Goal: Transaction & Acquisition: Book appointment/travel/reservation

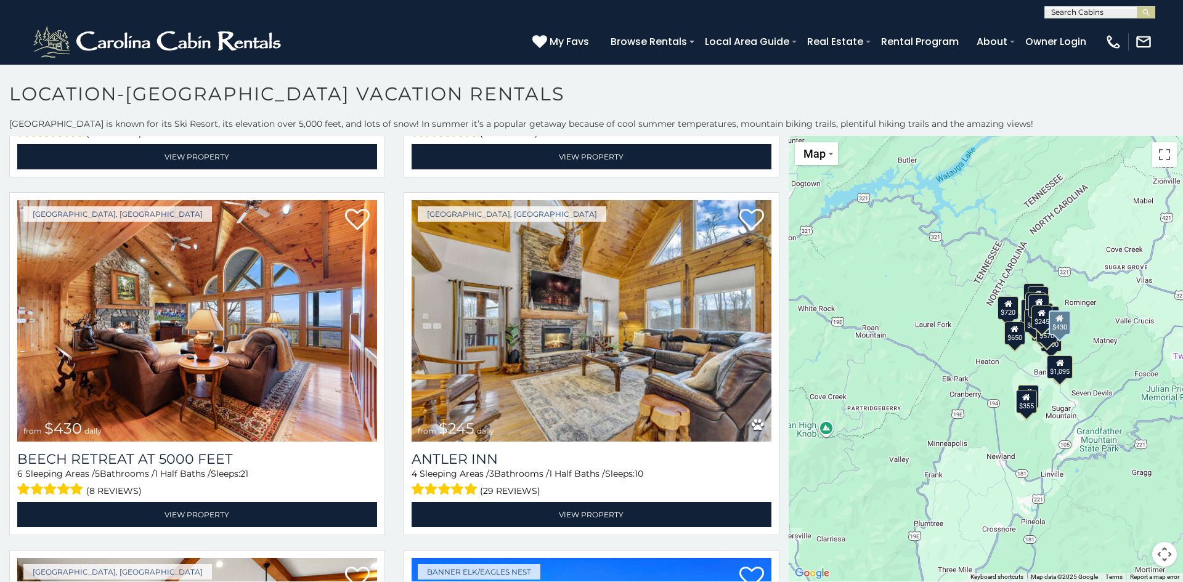
scroll to position [2118, 0]
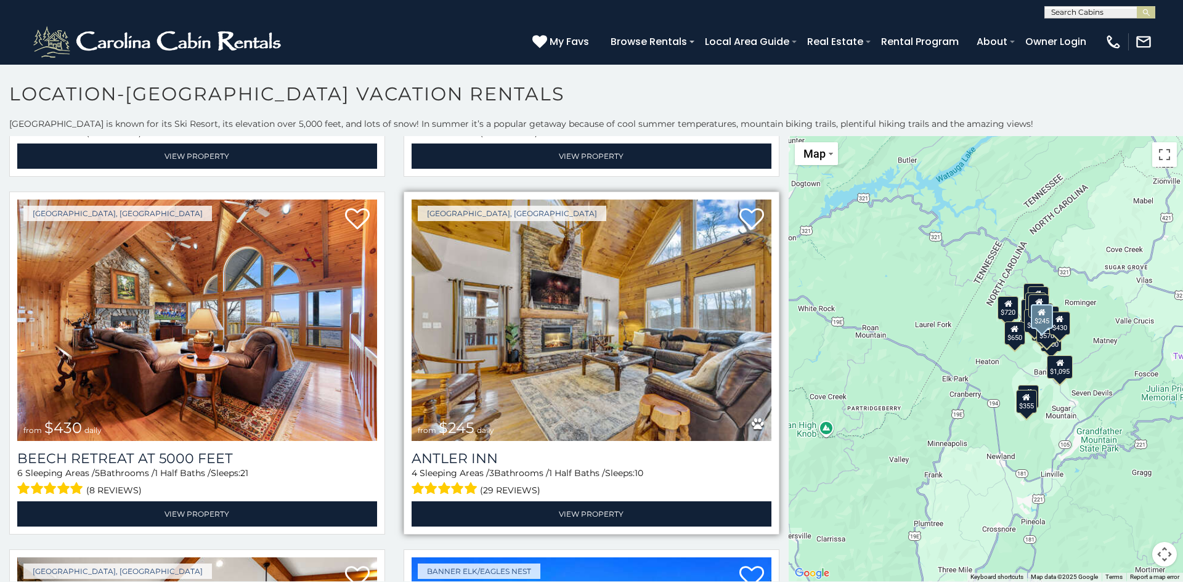
click at [590, 359] on img at bounding box center [592, 320] width 360 height 241
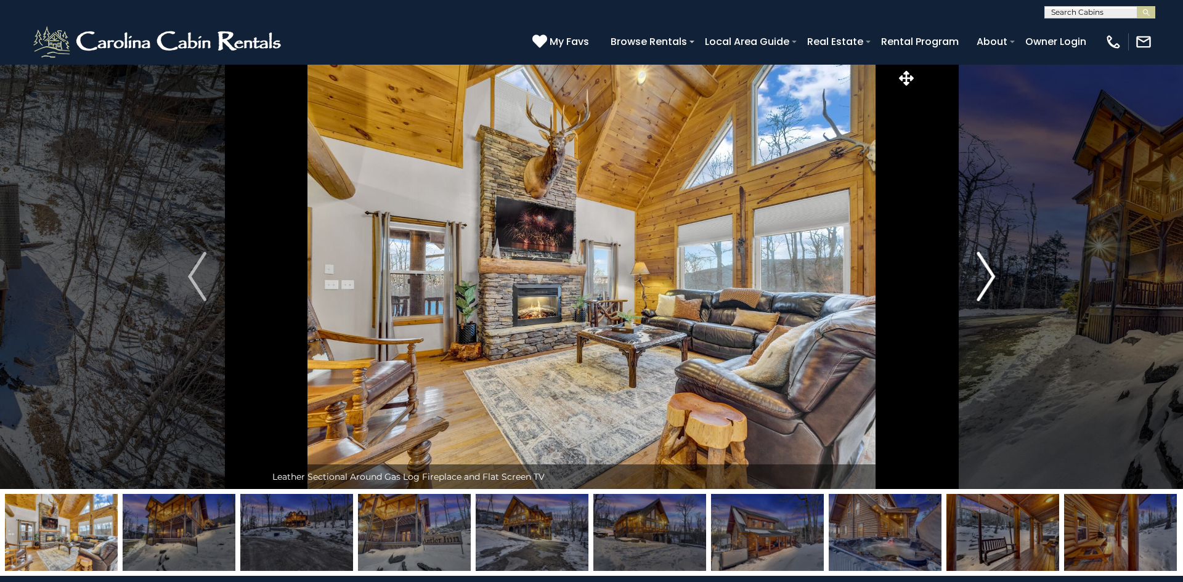
click at [995, 274] on img "Next" at bounding box center [986, 276] width 18 height 49
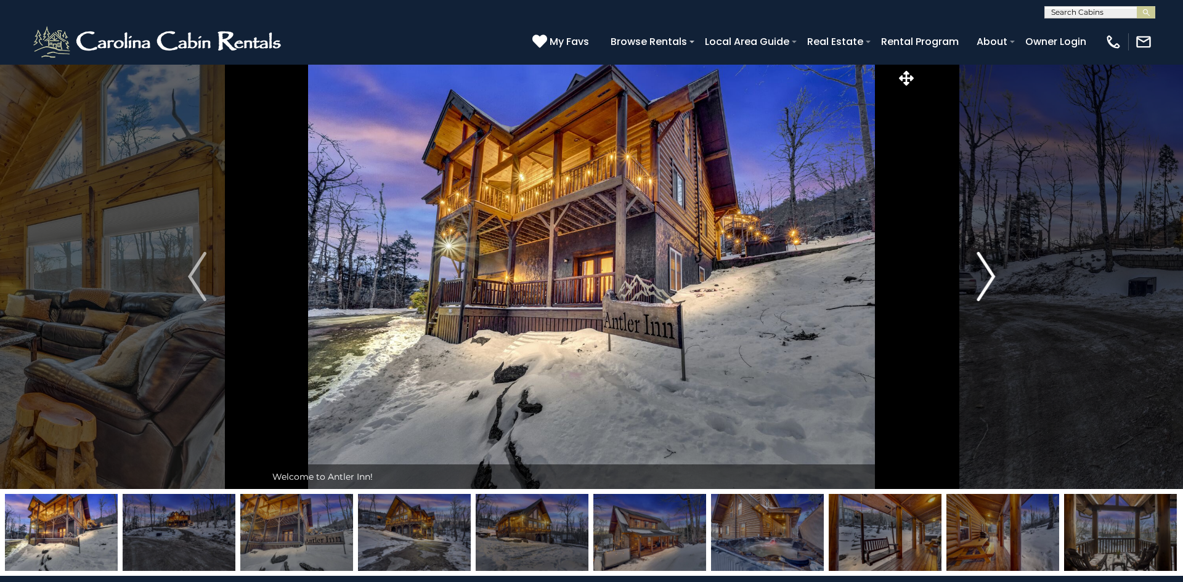
click at [995, 274] on img "Next" at bounding box center [986, 276] width 18 height 49
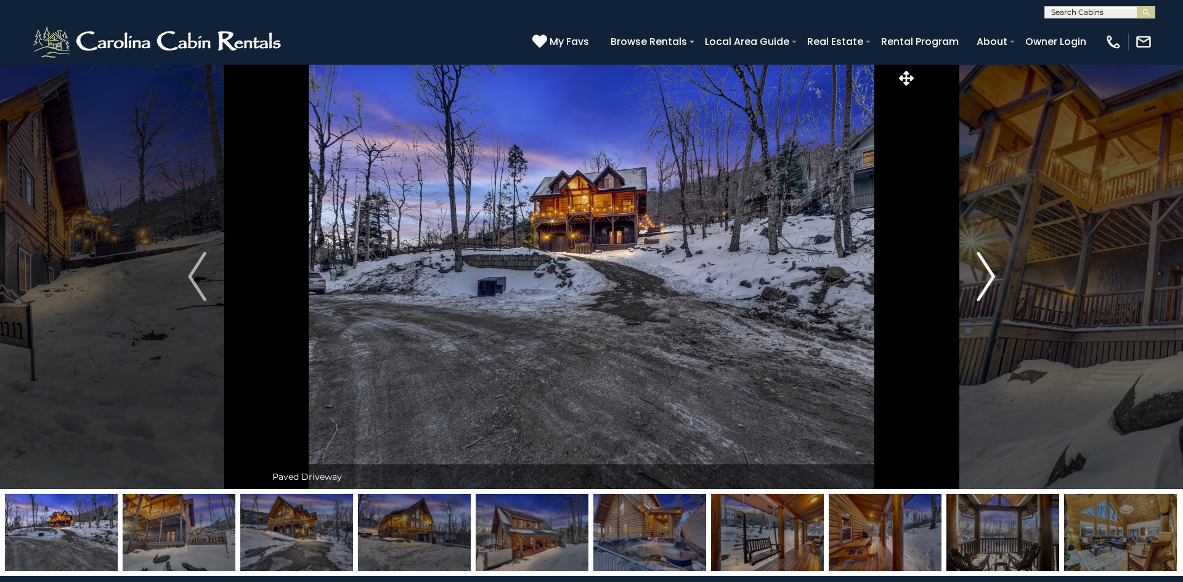
click at [995, 274] on img "Next" at bounding box center [986, 276] width 18 height 49
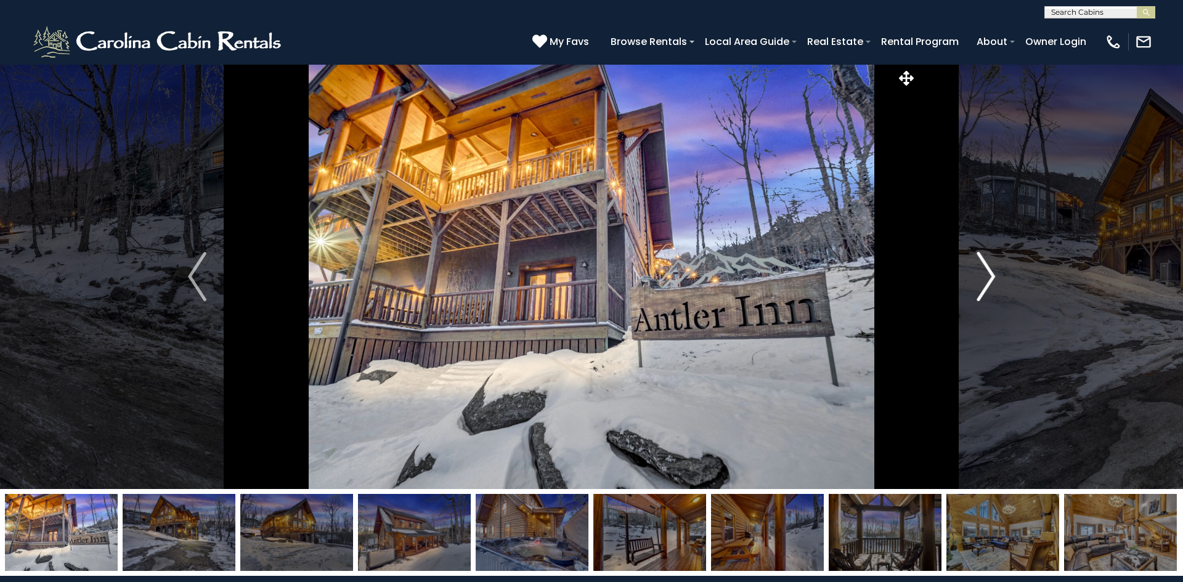
click at [995, 274] on img "Next" at bounding box center [986, 276] width 18 height 49
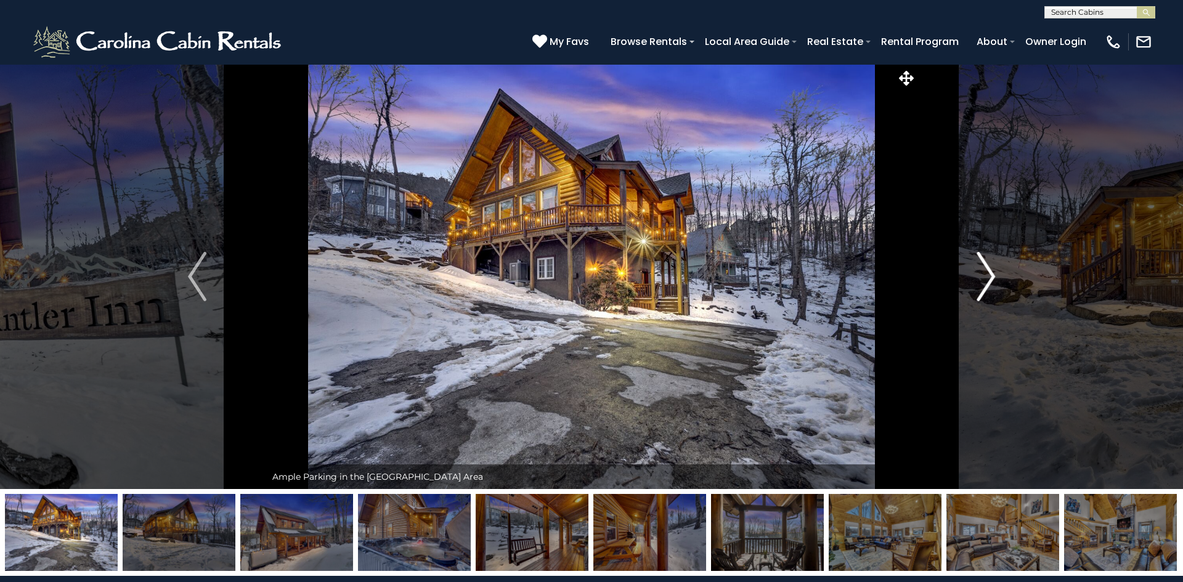
click at [995, 274] on img "Next" at bounding box center [986, 276] width 18 height 49
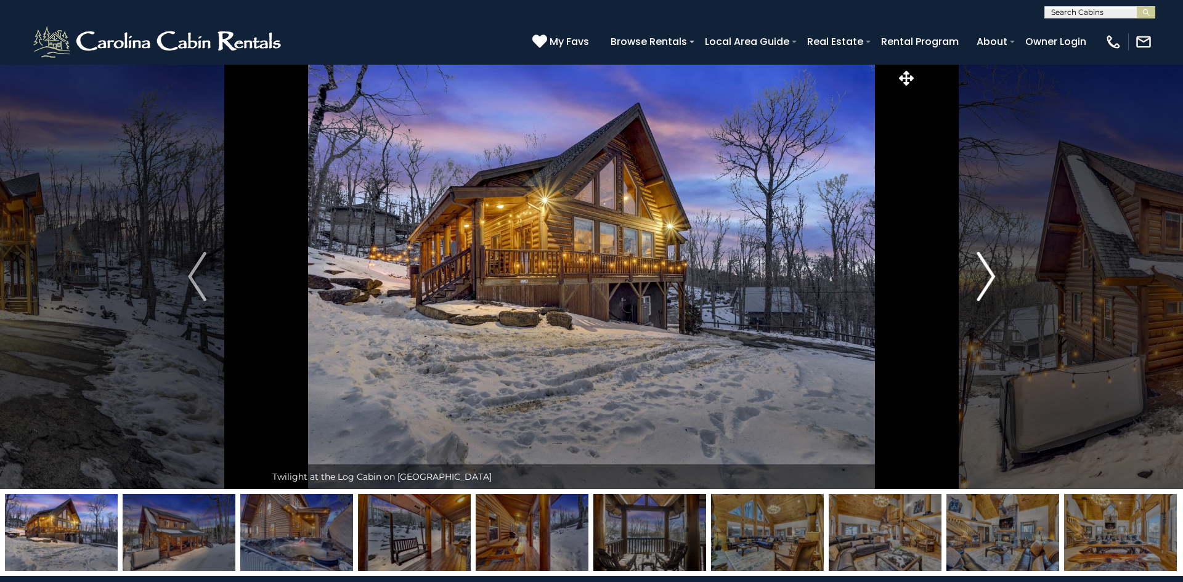
click at [995, 274] on img "Next" at bounding box center [986, 276] width 18 height 49
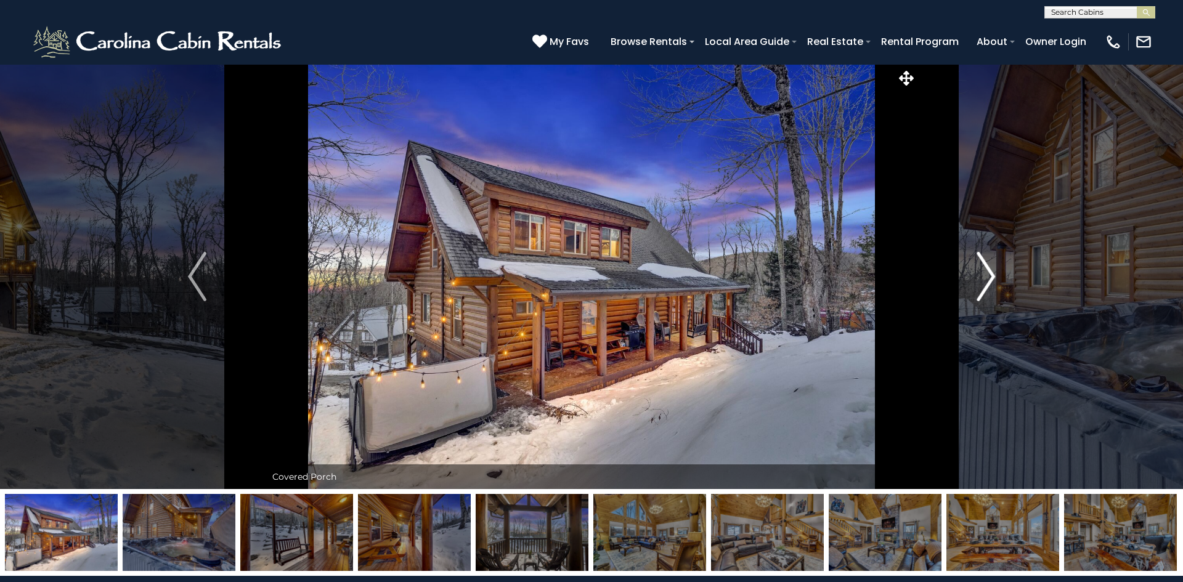
click at [994, 269] on img "Next" at bounding box center [986, 276] width 18 height 49
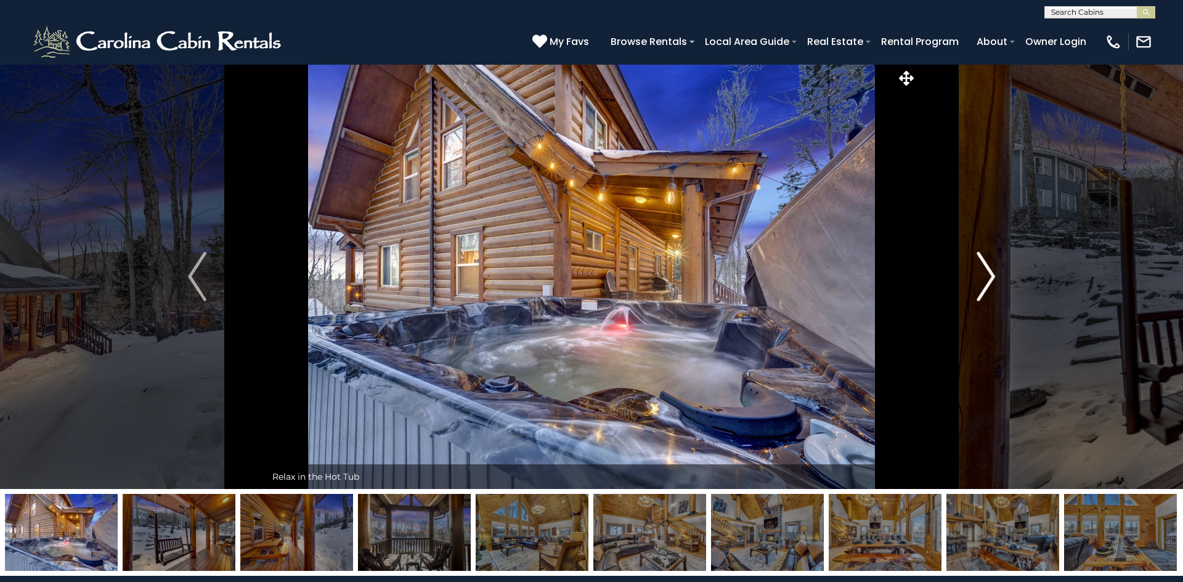
click at [994, 269] on img "Next" at bounding box center [986, 276] width 18 height 49
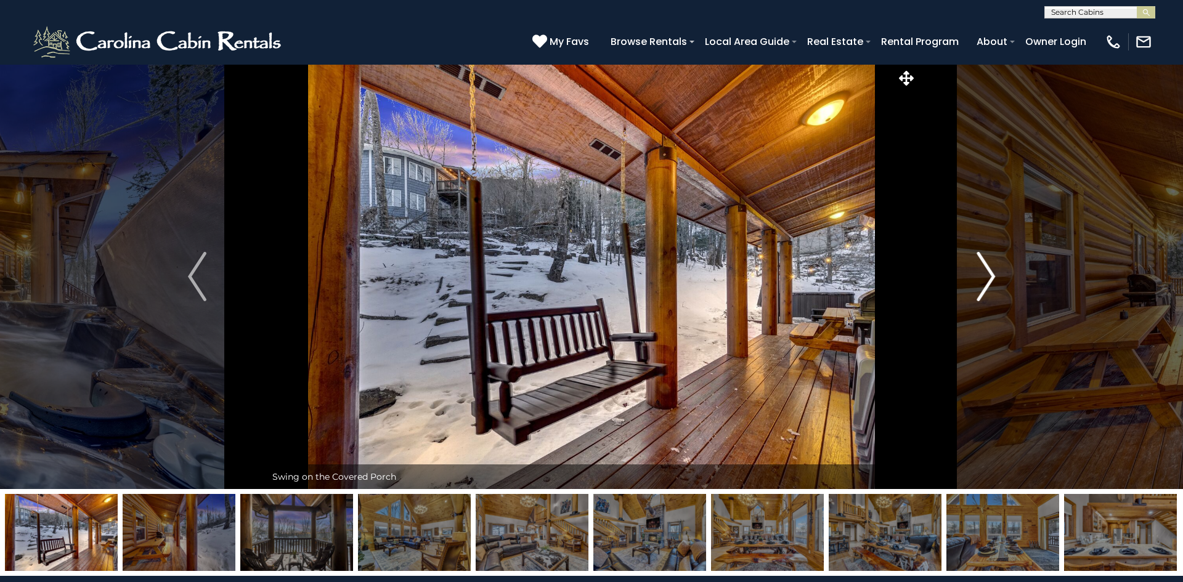
click at [994, 269] on img "Next" at bounding box center [986, 276] width 18 height 49
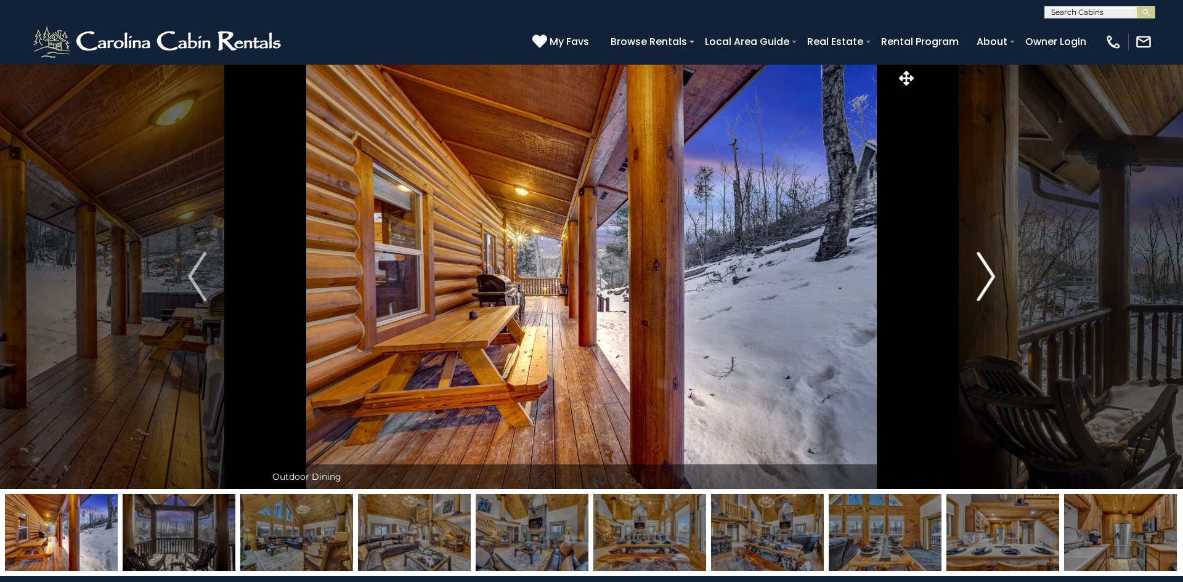
click at [994, 269] on img "Next" at bounding box center [986, 276] width 18 height 49
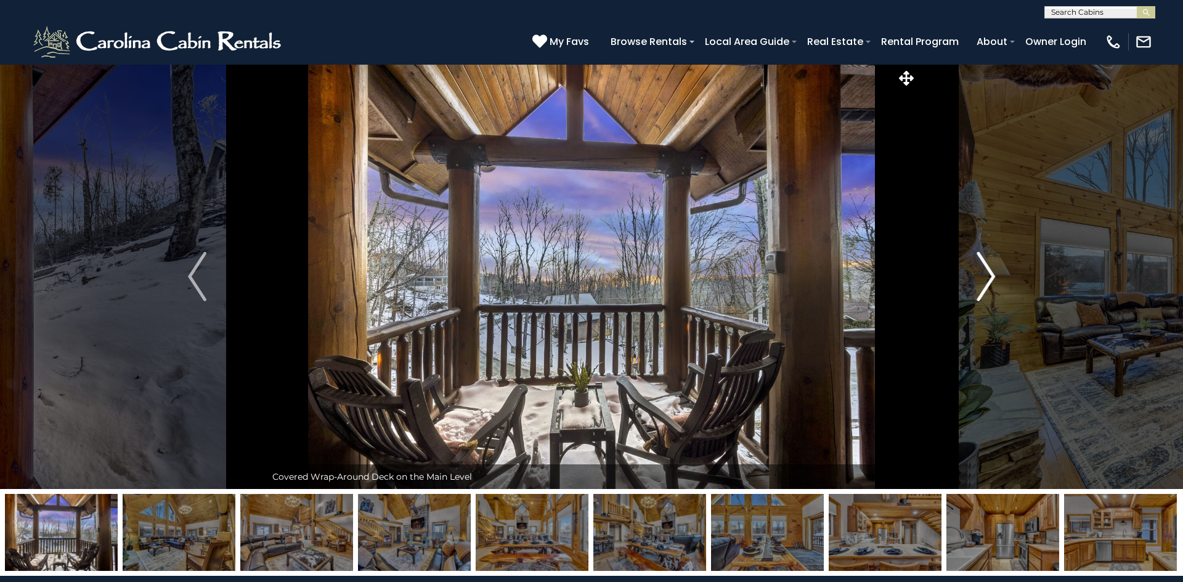
click at [994, 269] on img "Next" at bounding box center [986, 276] width 18 height 49
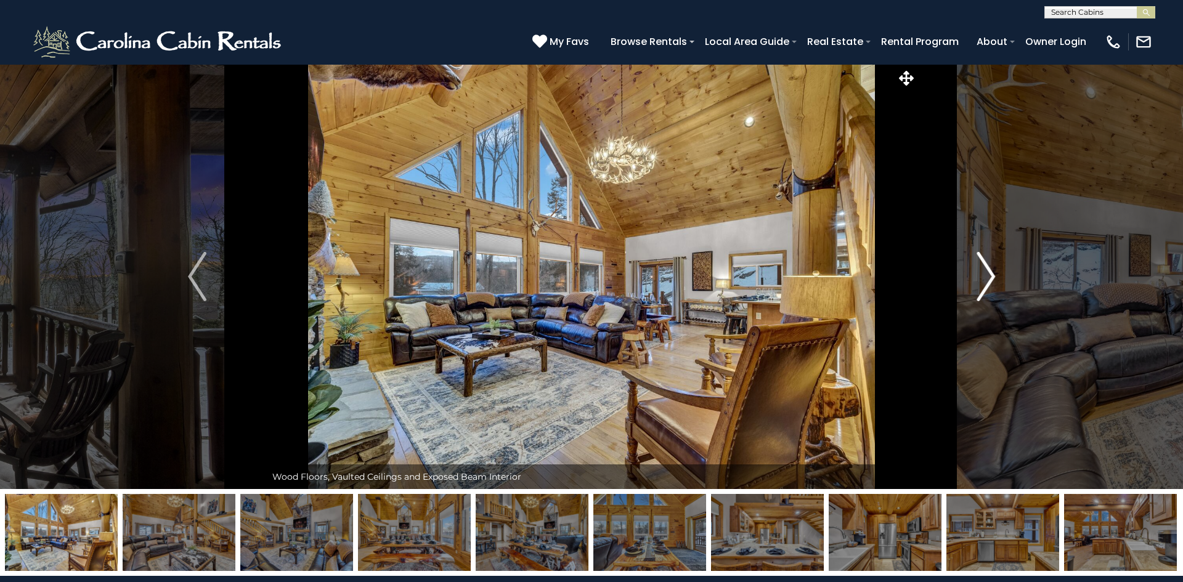
click at [994, 269] on img "Next" at bounding box center [986, 276] width 18 height 49
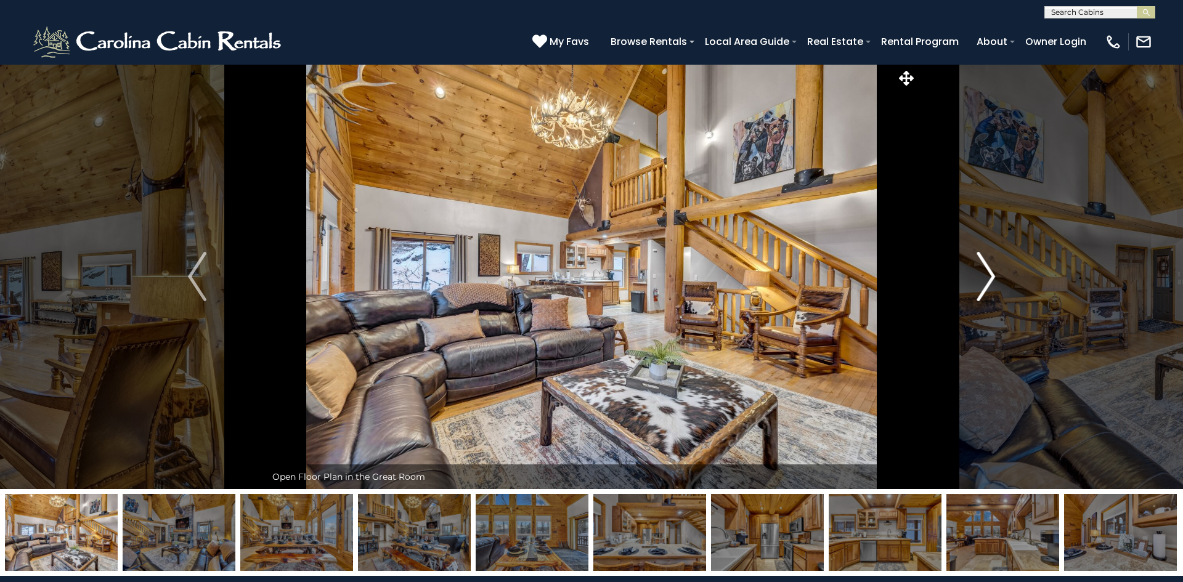
click at [995, 263] on img "Next" at bounding box center [986, 276] width 18 height 49
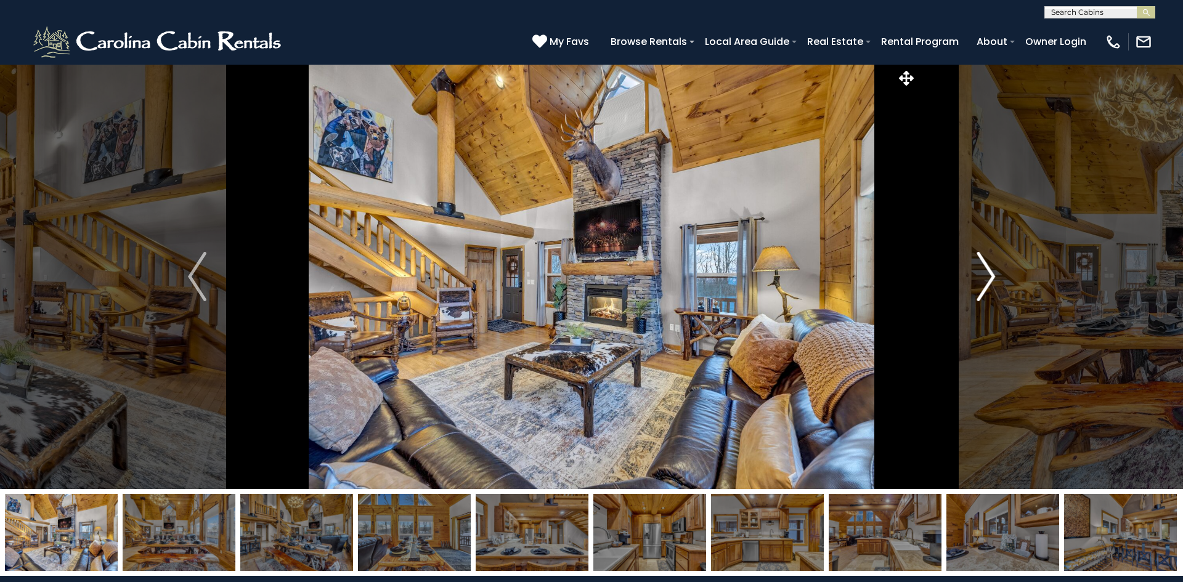
click at [995, 263] on img "Next" at bounding box center [986, 276] width 18 height 49
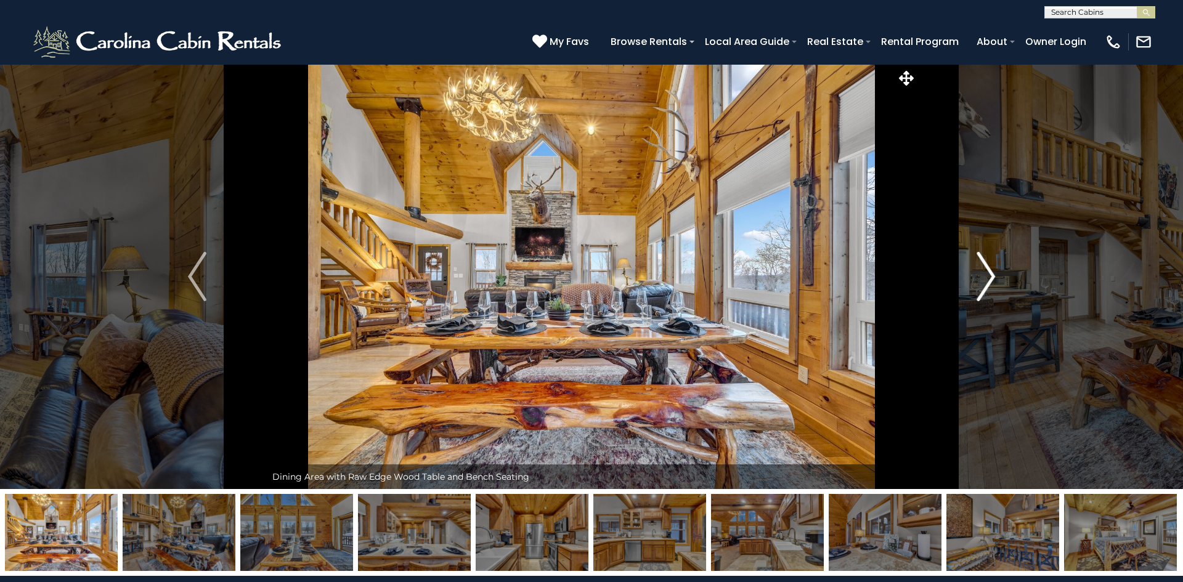
click at [995, 263] on img "Next" at bounding box center [986, 276] width 18 height 49
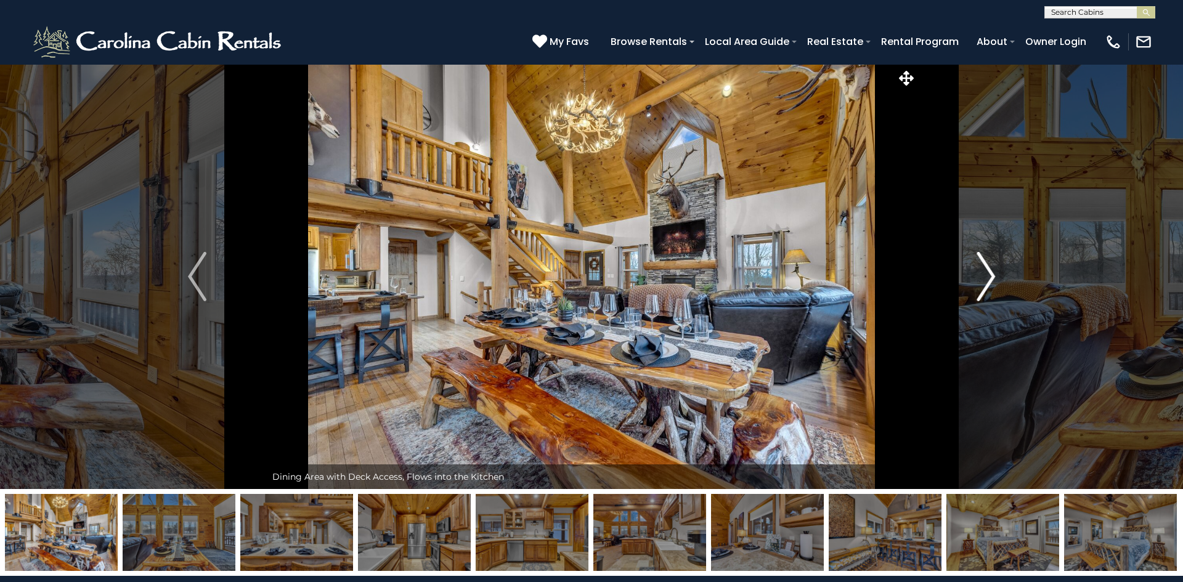
click at [995, 263] on img "Next" at bounding box center [986, 276] width 18 height 49
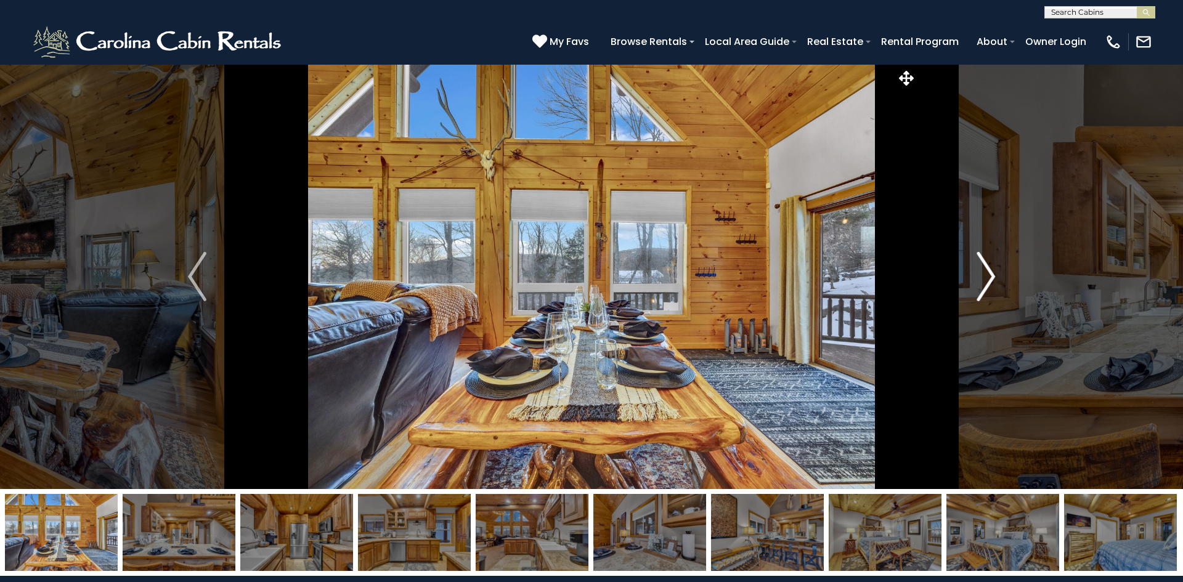
click at [995, 263] on img "Next" at bounding box center [986, 276] width 18 height 49
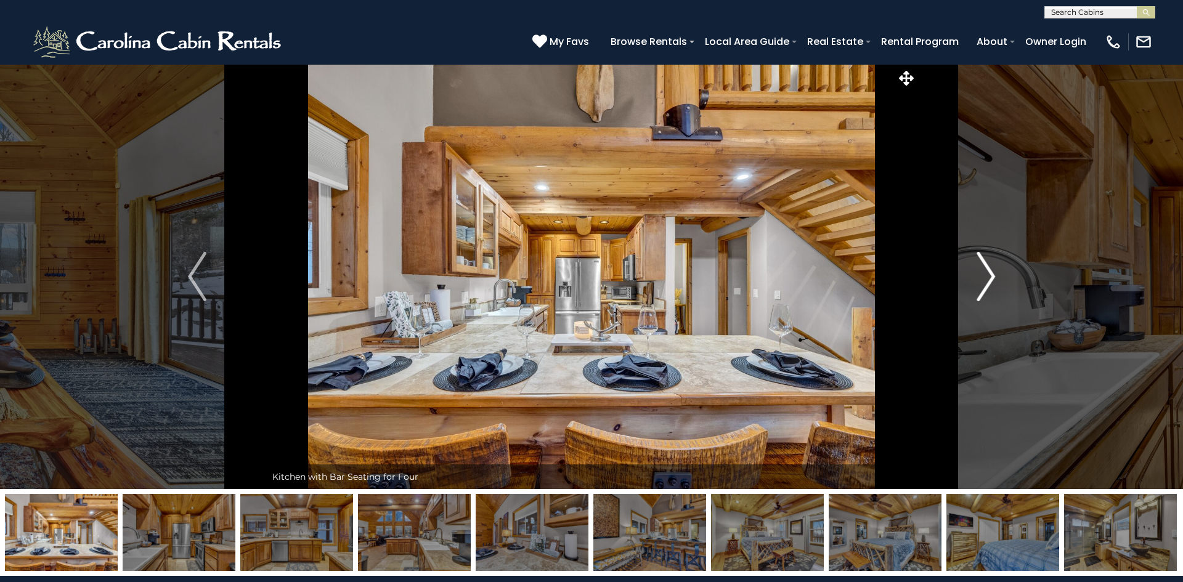
click at [995, 263] on img "Next" at bounding box center [986, 276] width 18 height 49
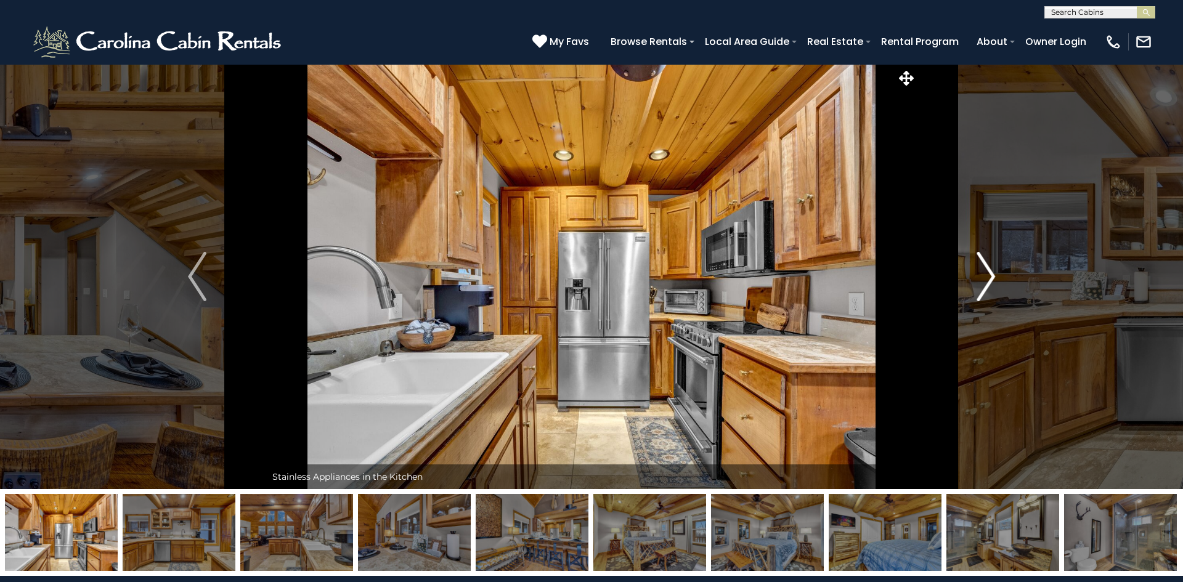
click at [995, 263] on img "Next" at bounding box center [986, 276] width 18 height 49
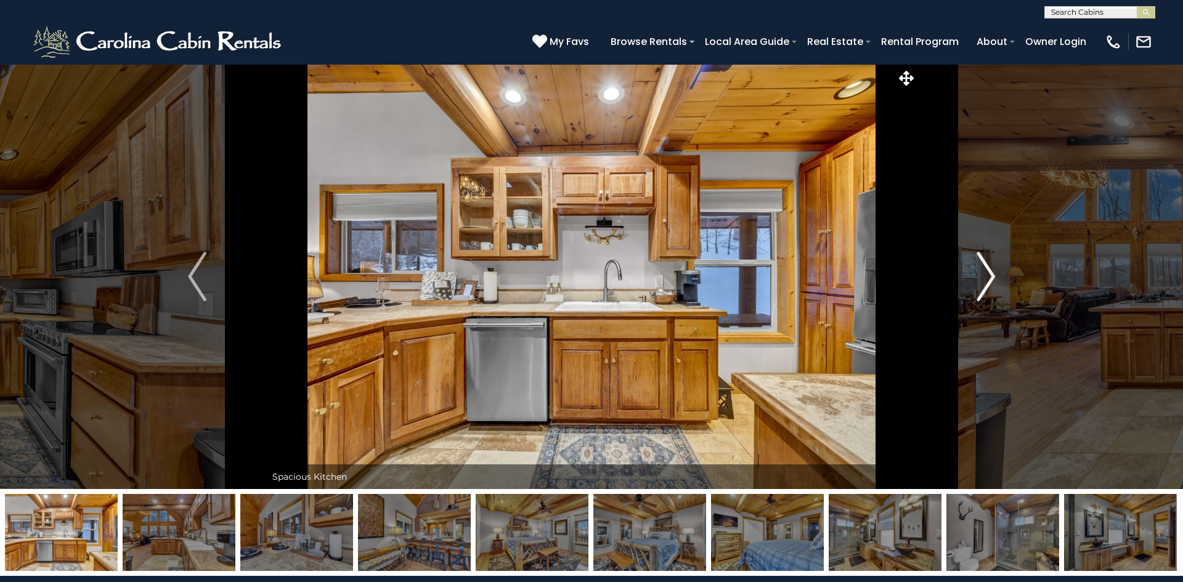
click at [995, 263] on img "Next" at bounding box center [986, 276] width 18 height 49
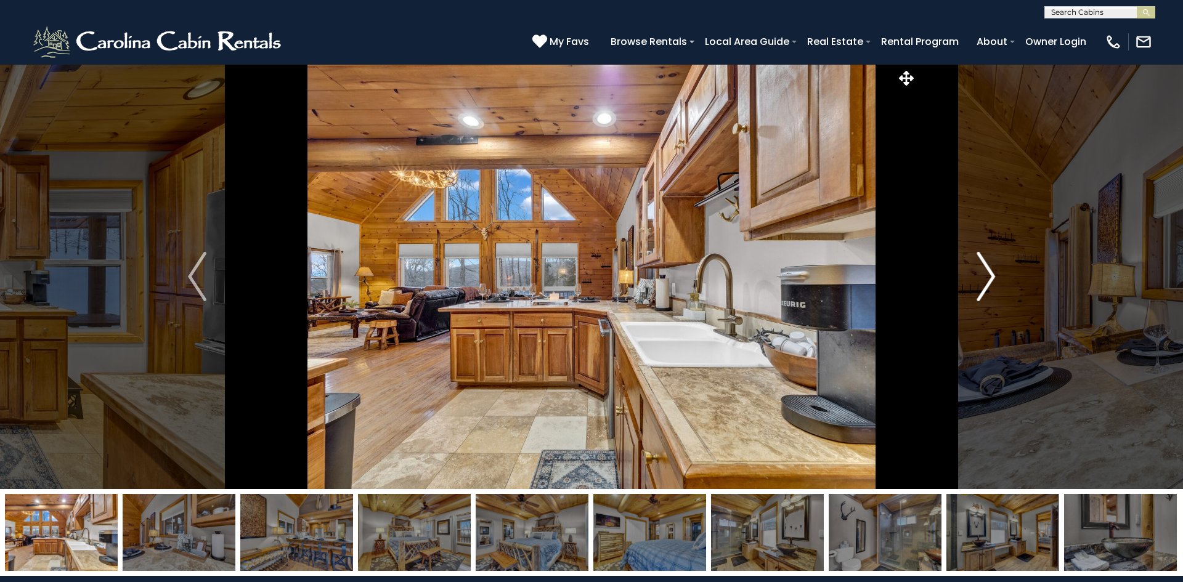
click at [995, 263] on img "Next" at bounding box center [986, 276] width 18 height 49
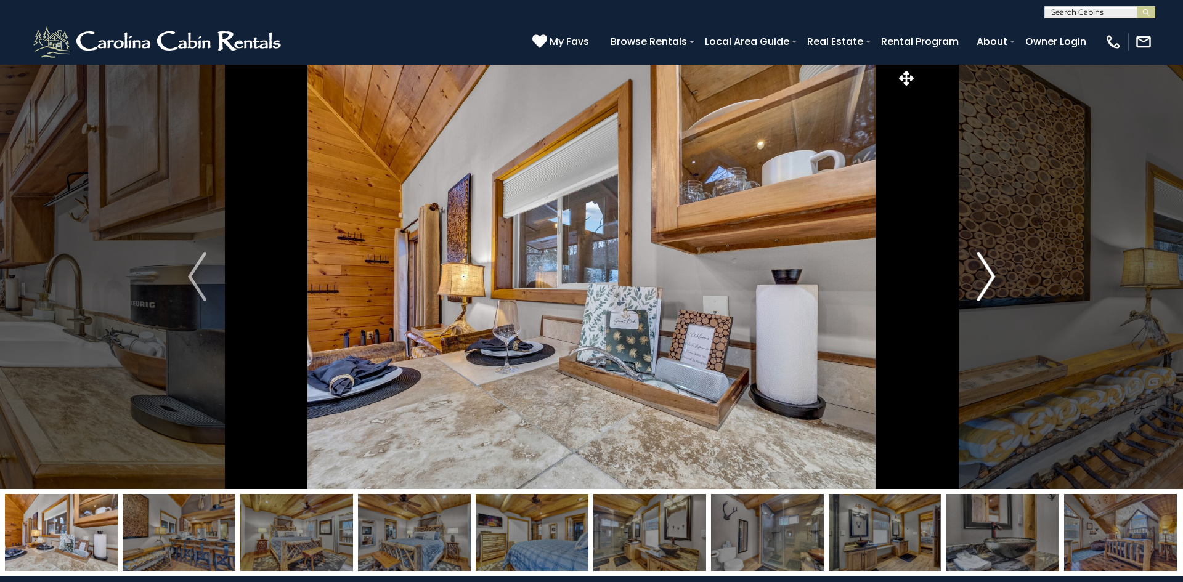
click at [995, 263] on img "Next" at bounding box center [986, 276] width 18 height 49
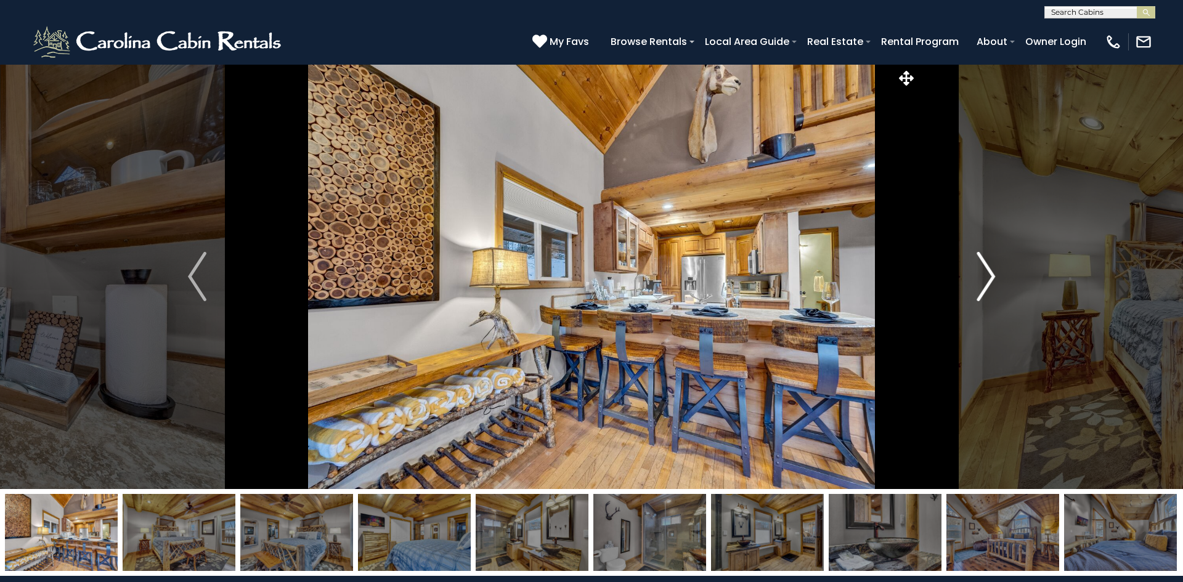
click at [995, 263] on img "Next" at bounding box center [986, 276] width 18 height 49
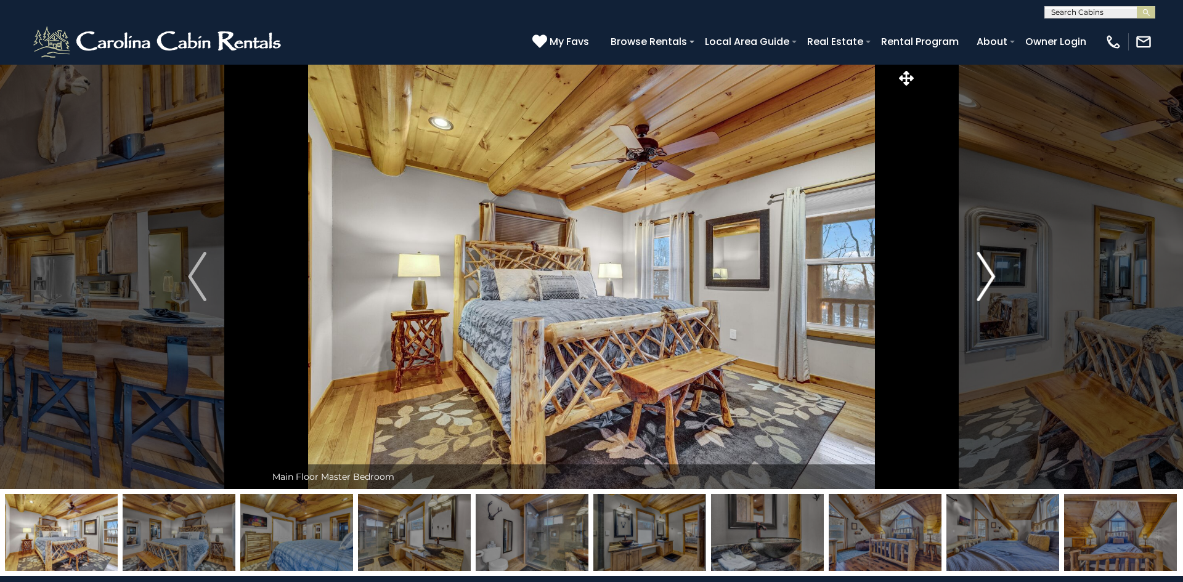
click at [1015, 91] on button "Next" at bounding box center [986, 276] width 138 height 425
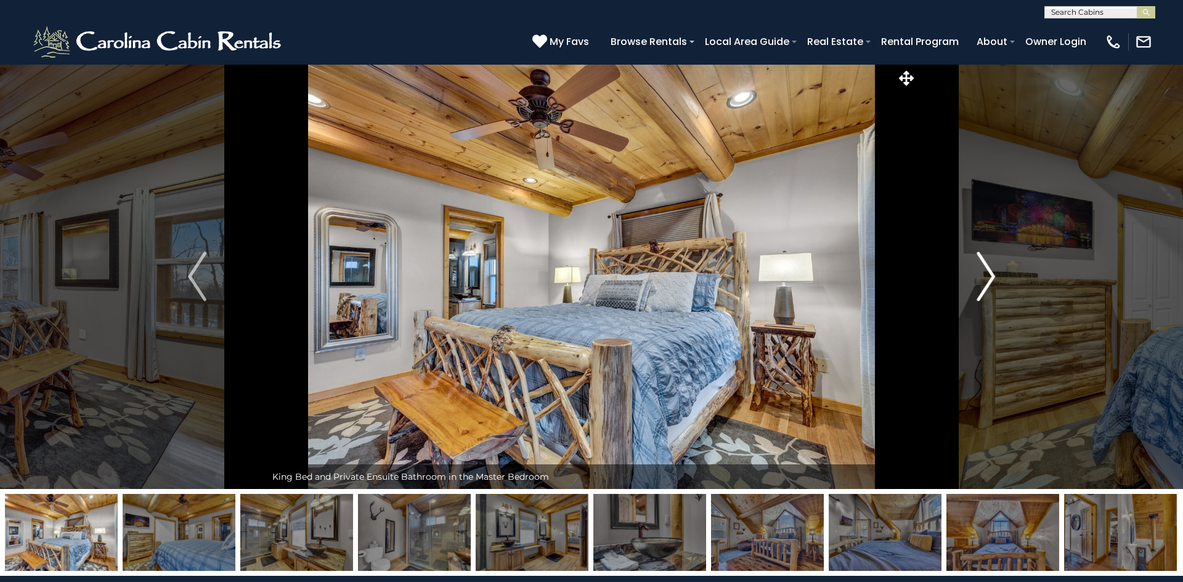
click at [989, 271] on img "Next" at bounding box center [986, 276] width 18 height 49
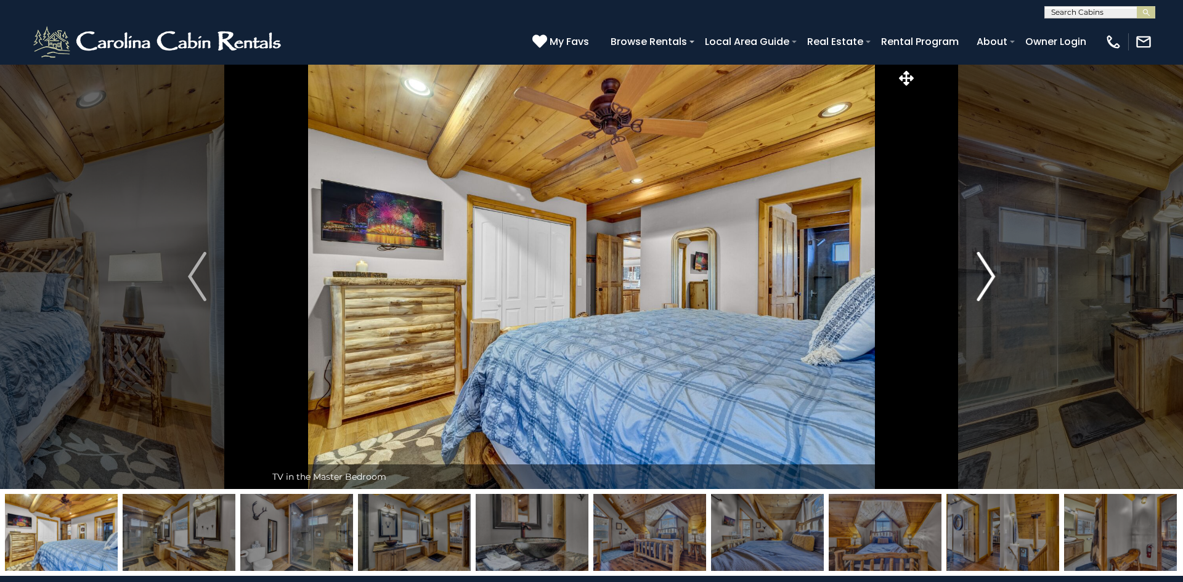
click at [989, 271] on img "Next" at bounding box center [986, 276] width 18 height 49
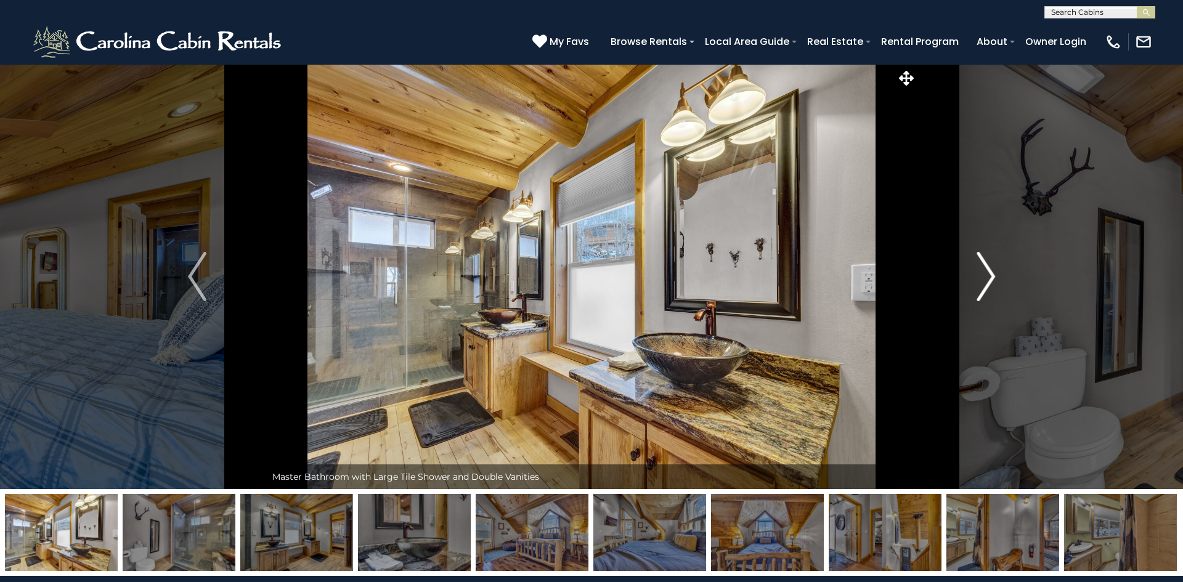
click at [989, 271] on img "Next" at bounding box center [986, 276] width 18 height 49
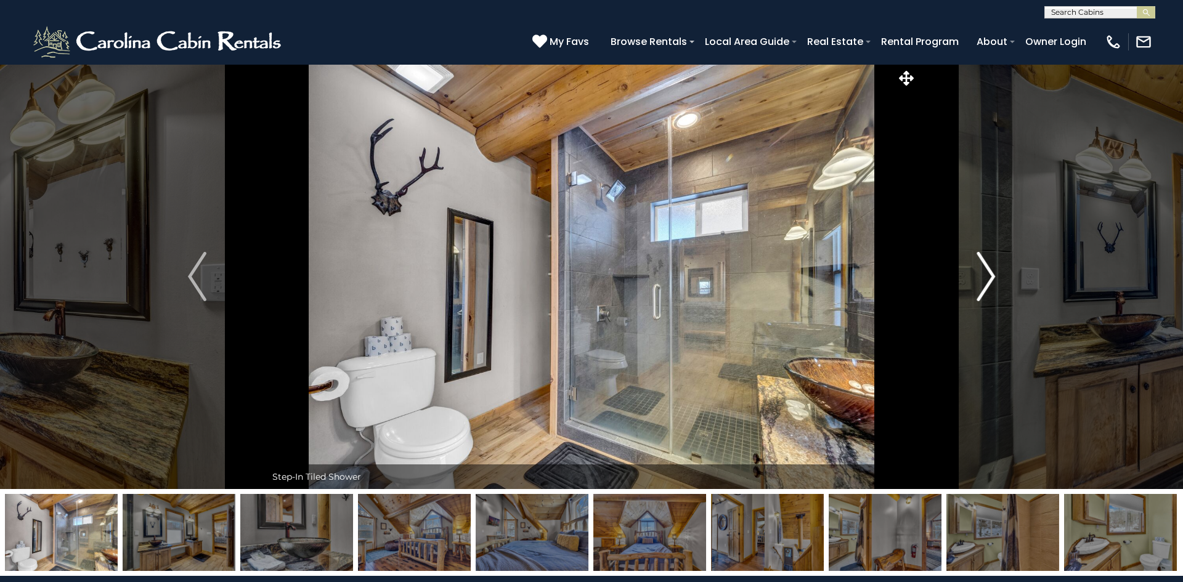
click at [989, 271] on img "Next" at bounding box center [986, 276] width 18 height 49
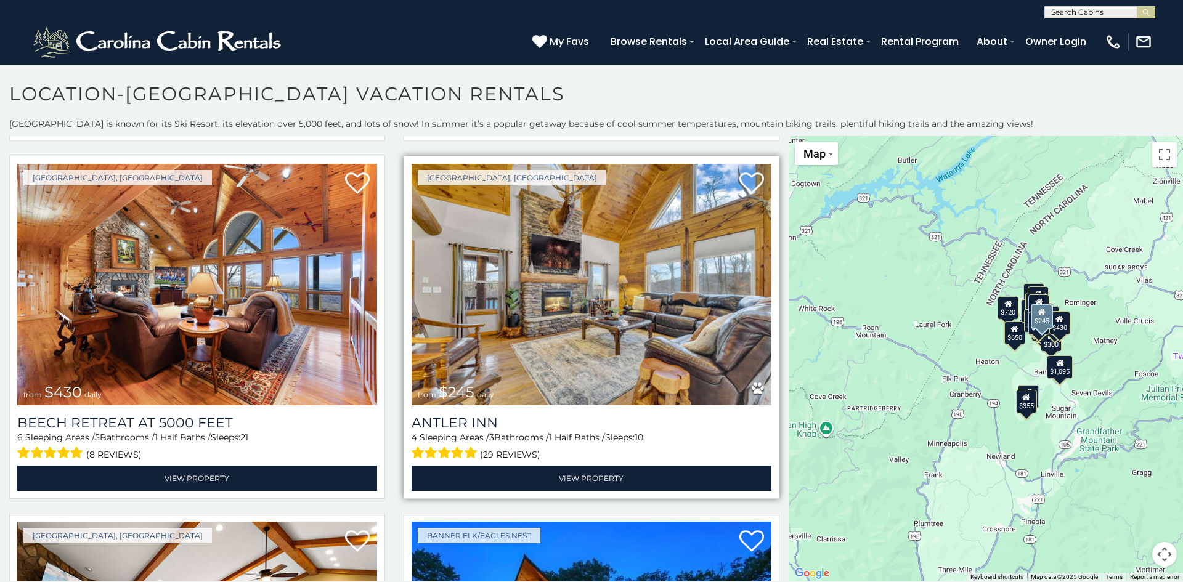
scroll to position [2151, 0]
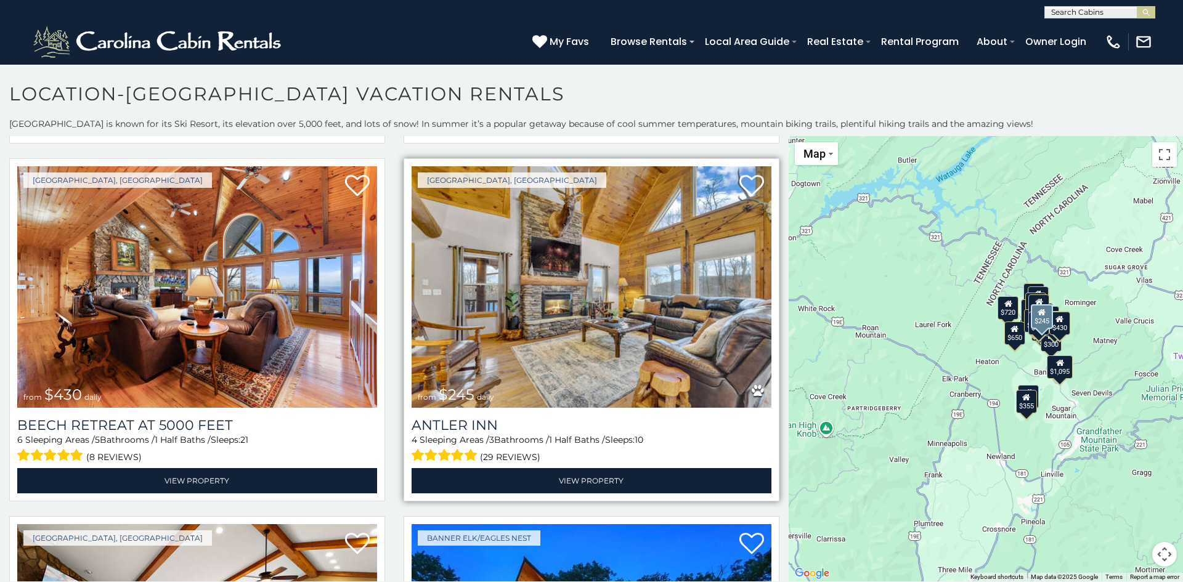
click at [503, 398] on img at bounding box center [592, 286] width 360 height 241
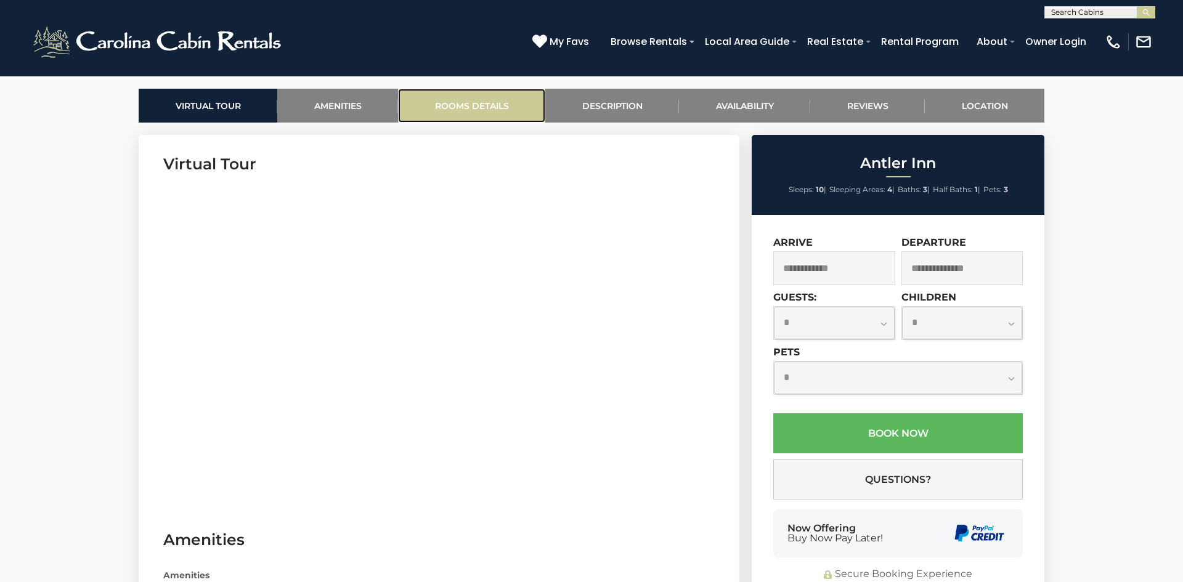
click at [536, 106] on link "Rooms Details" at bounding box center [471, 106] width 147 height 34
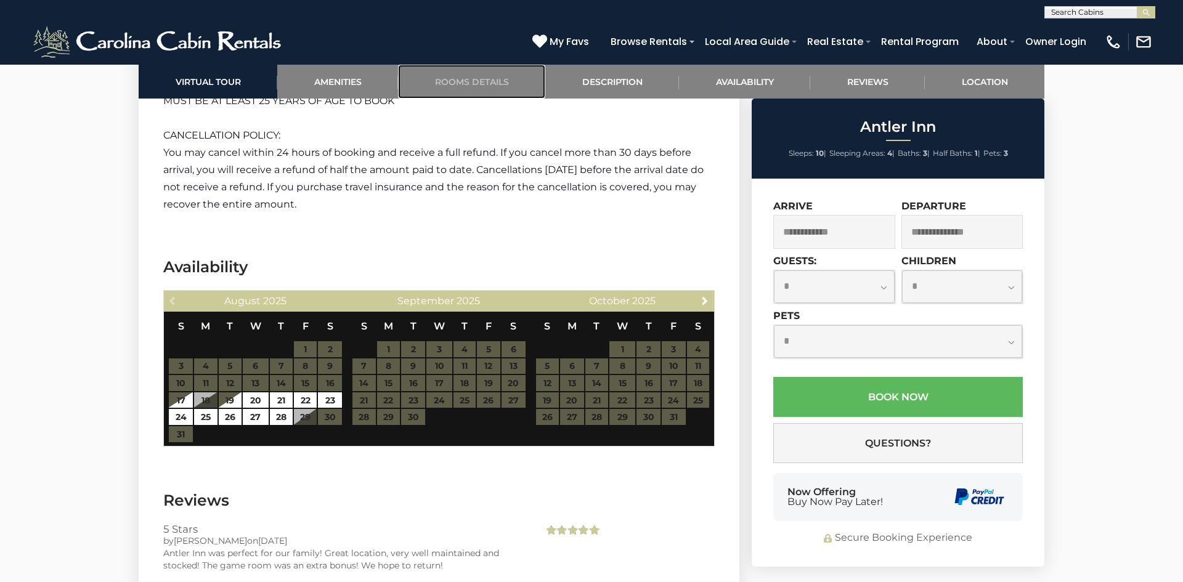
scroll to position [2251, 0]
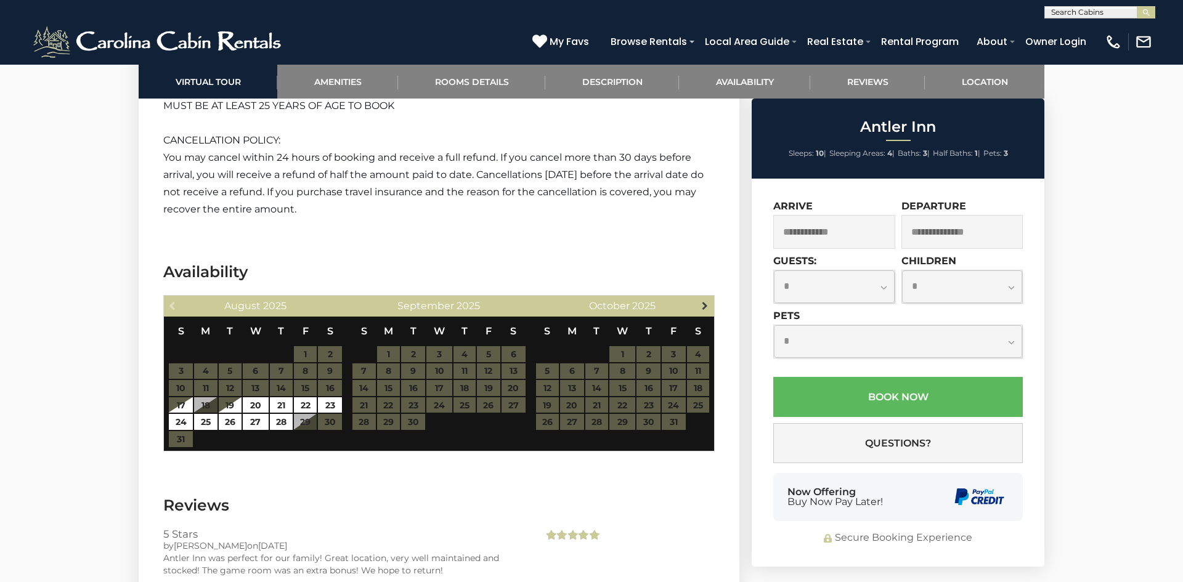
click at [704, 302] on span "Next" at bounding box center [705, 306] width 10 height 10
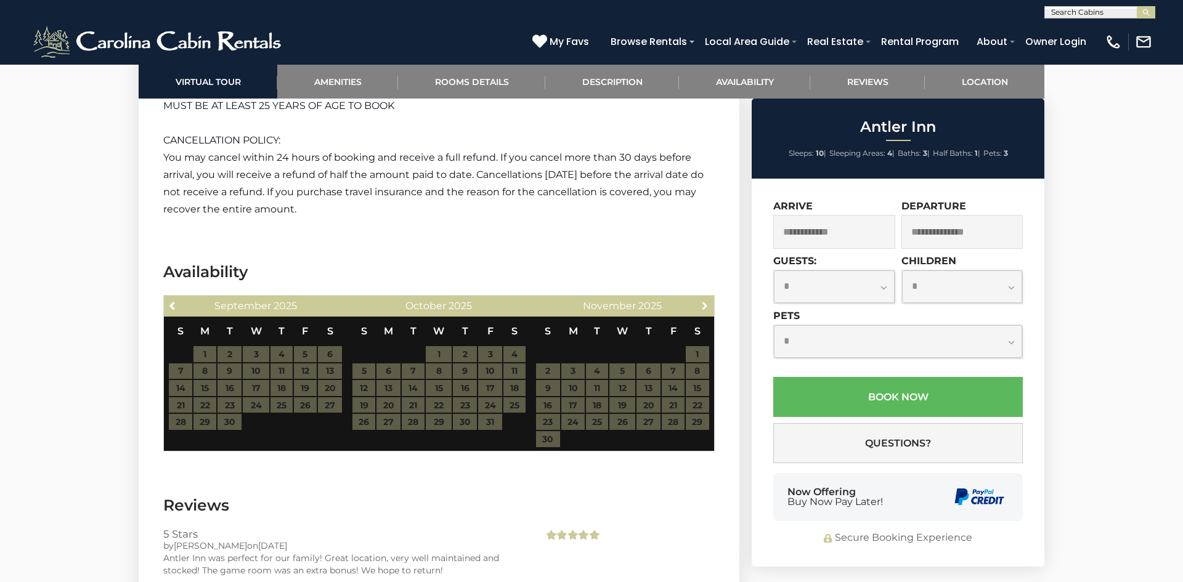
click at [704, 302] on span "Next" at bounding box center [705, 306] width 10 height 10
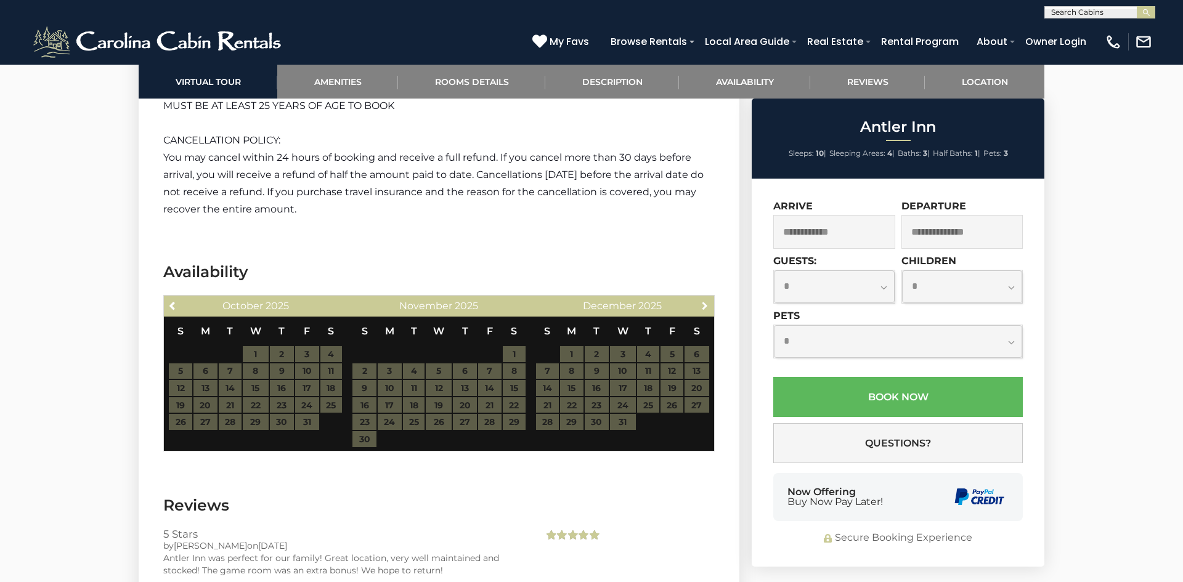
click at [704, 302] on span "Next" at bounding box center [705, 306] width 10 height 10
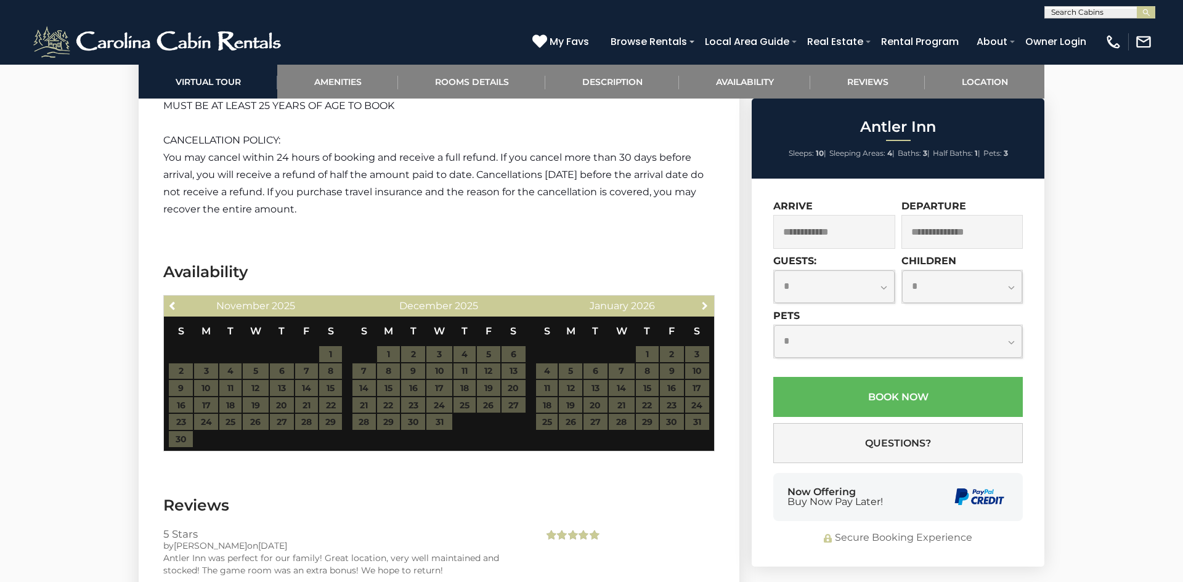
click at [704, 302] on span "Next" at bounding box center [705, 306] width 10 height 10
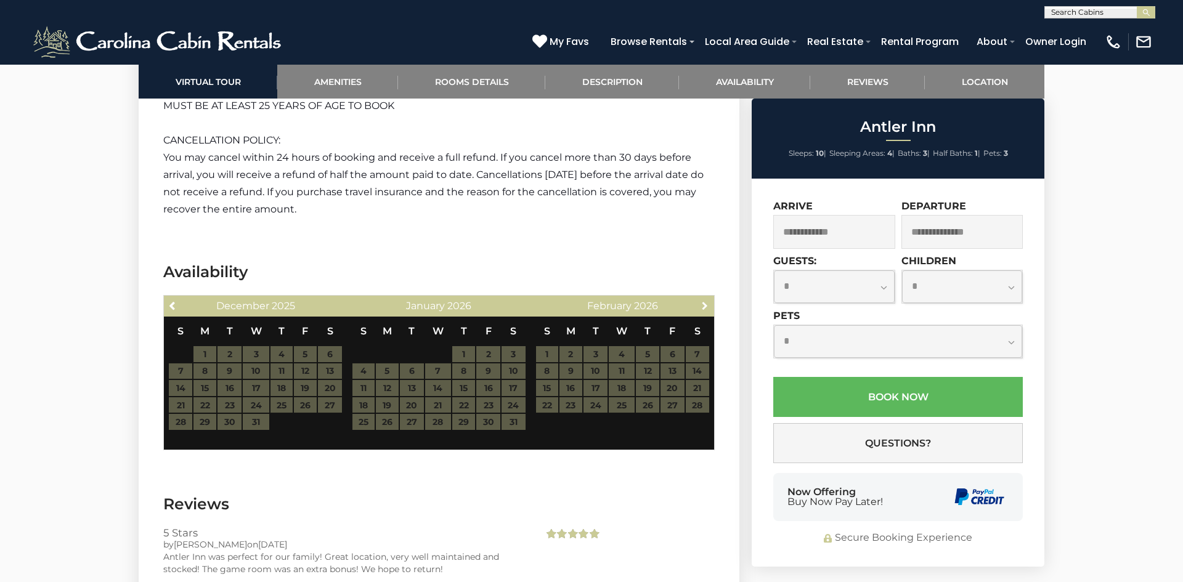
click at [704, 302] on span "Next" at bounding box center [705, 306] width 10 height 10
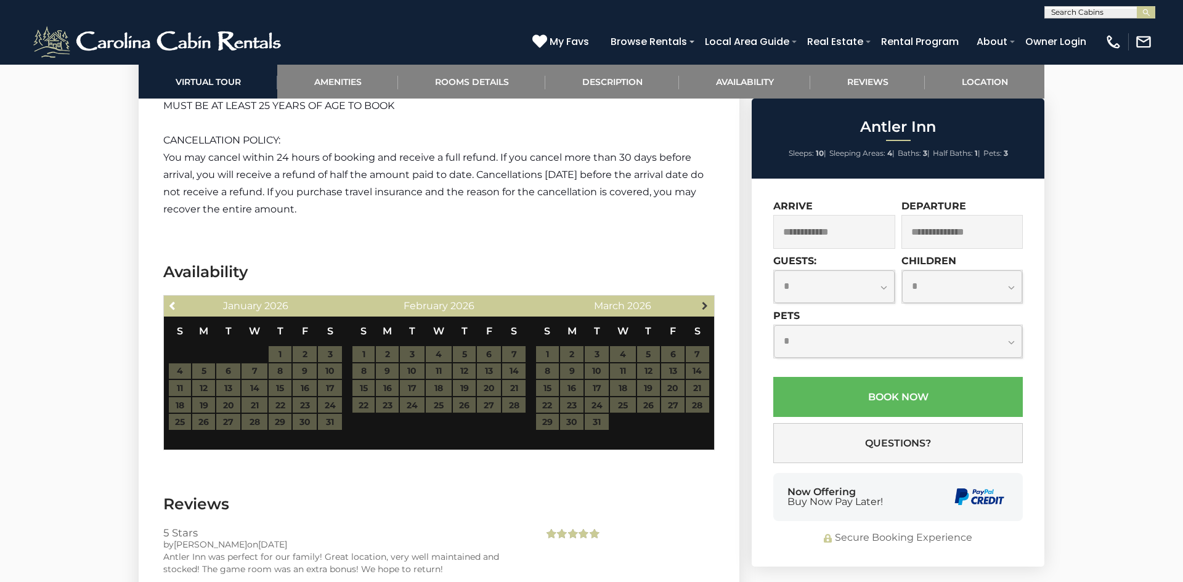
click at [704, 302] on span "Next" at bounding box center [705, 306] width 10 height 10
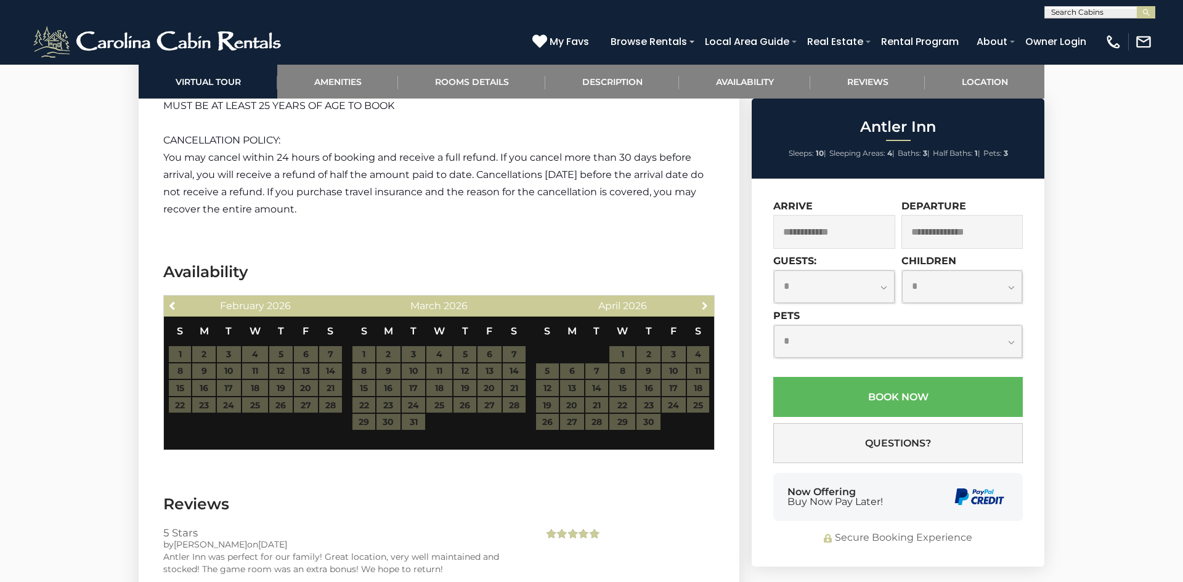
click at [704, 302] on span "Next" at bounding box center [705, 306] width 10 height 10
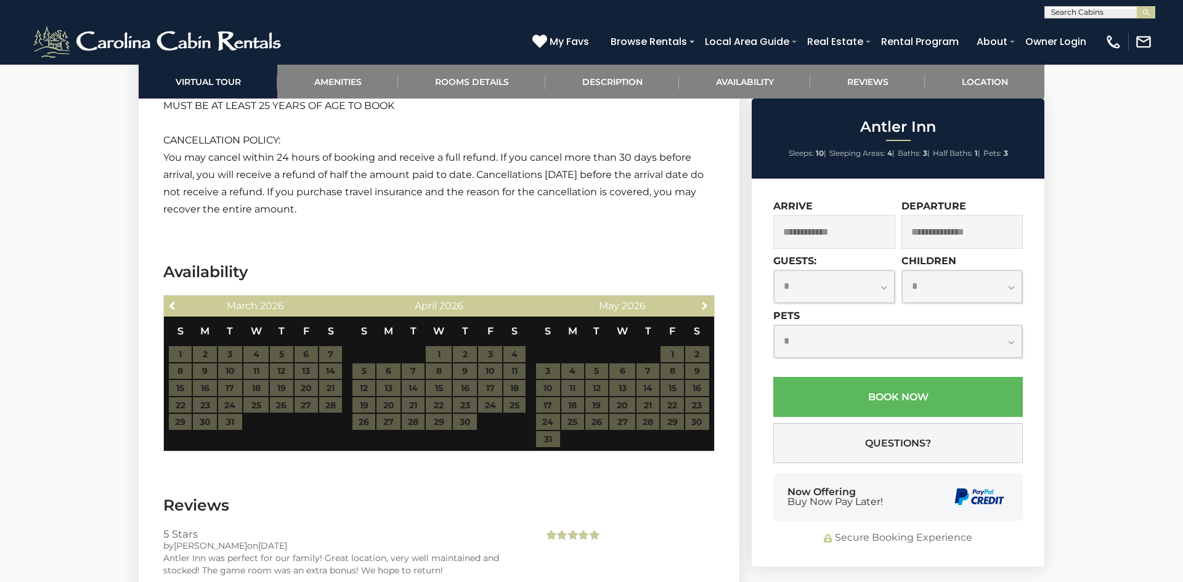
click at [704, 302] on span "Next" at bounding box center [705, 306] width 10 height 10
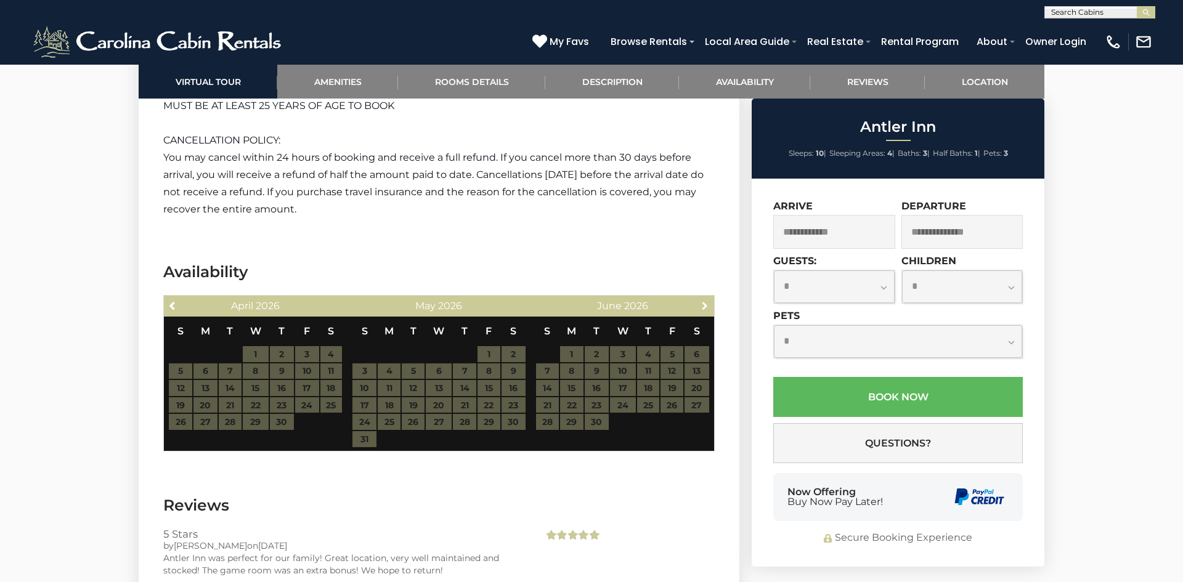
click at [704, 302] on span "Next" at bounding box center [705, 306] width 10 height 10
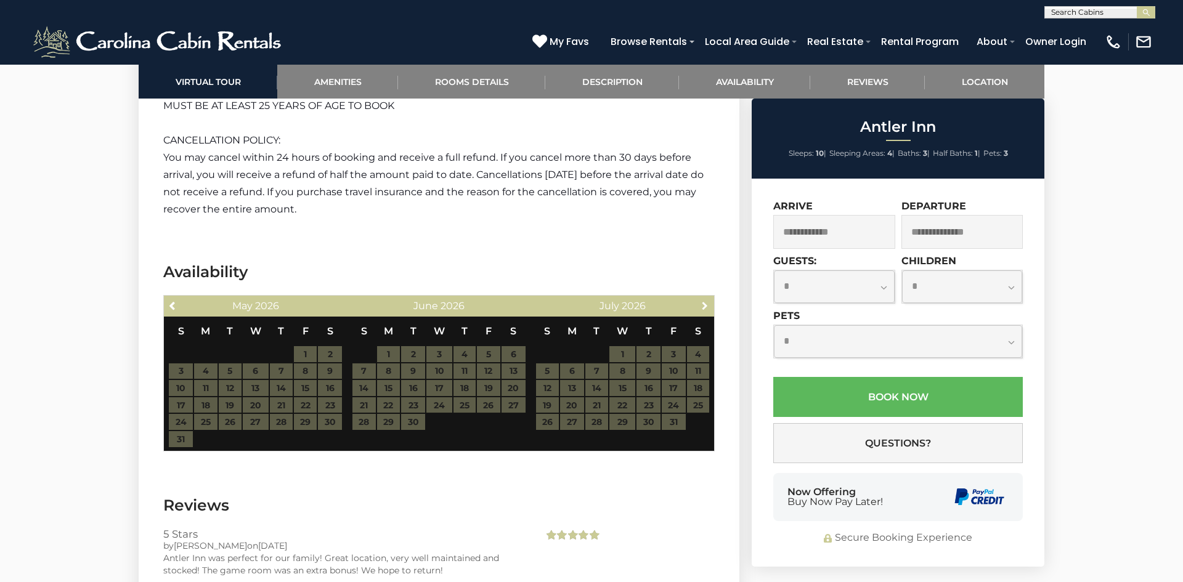
click at [704, 302] on span "Next" at bounding box center [705, 306] width 10 height 10
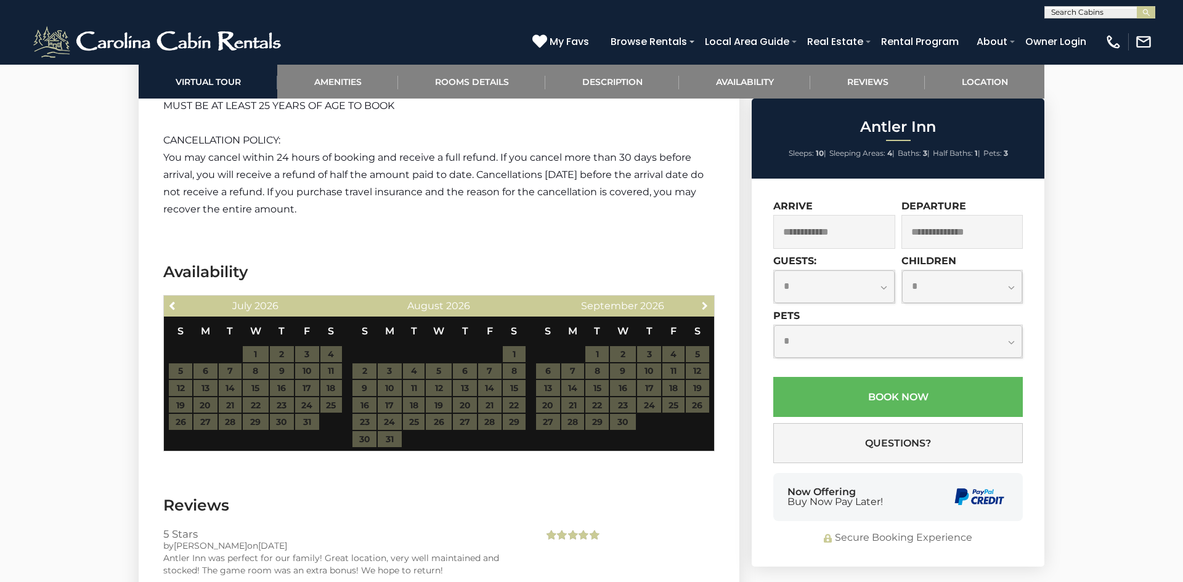
click at [704, 302] on span "Next" at bounding box center [705, 306] width 10 height 10
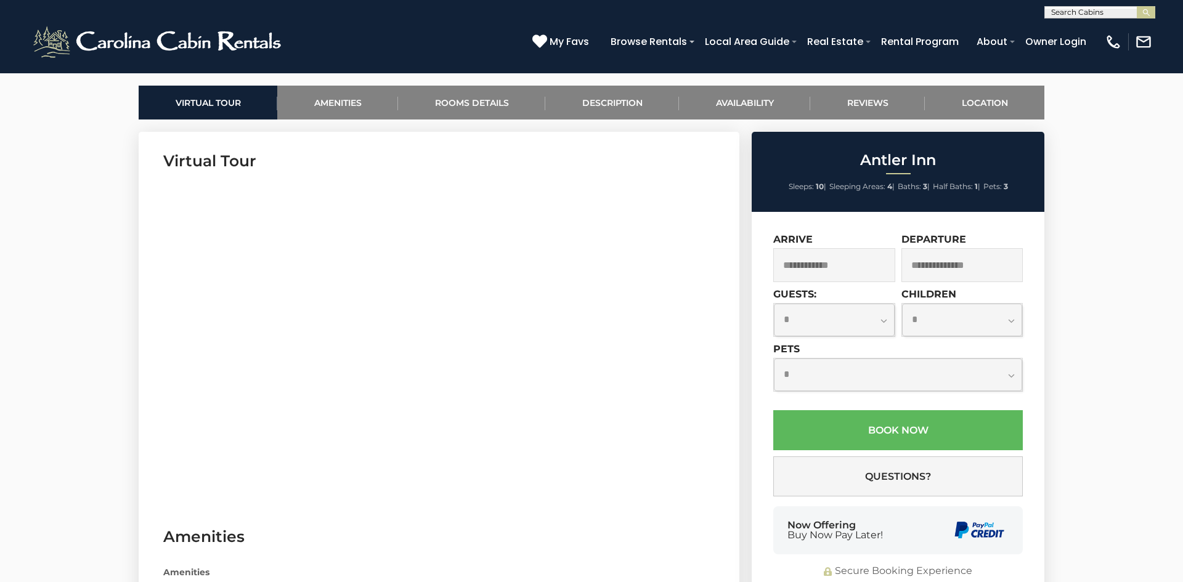
scroll to position [378, 0]
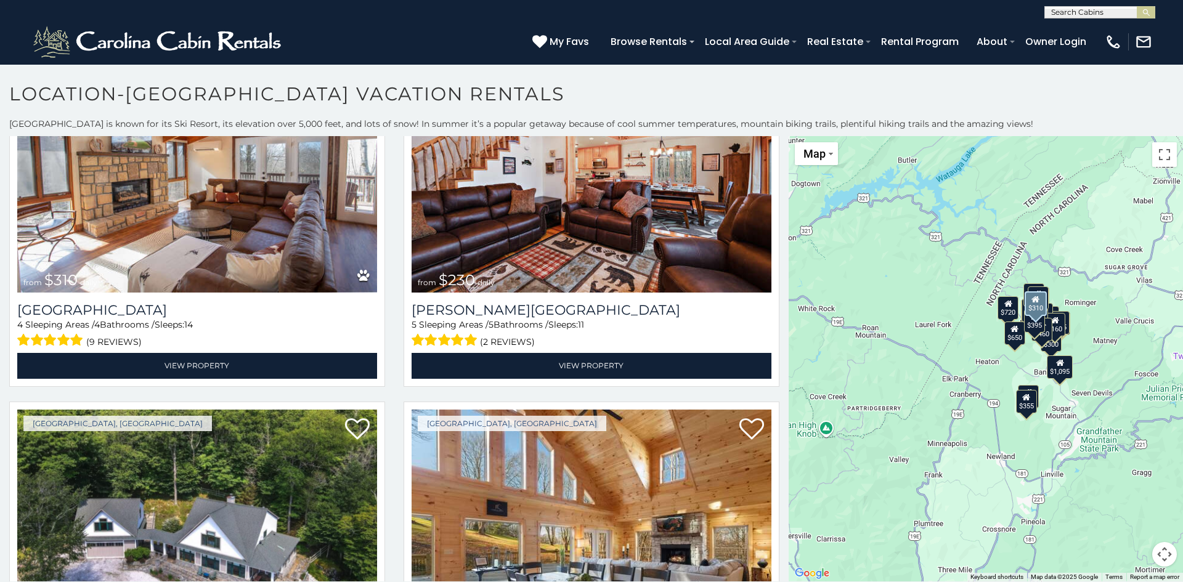
scroll to position [1097, 0]
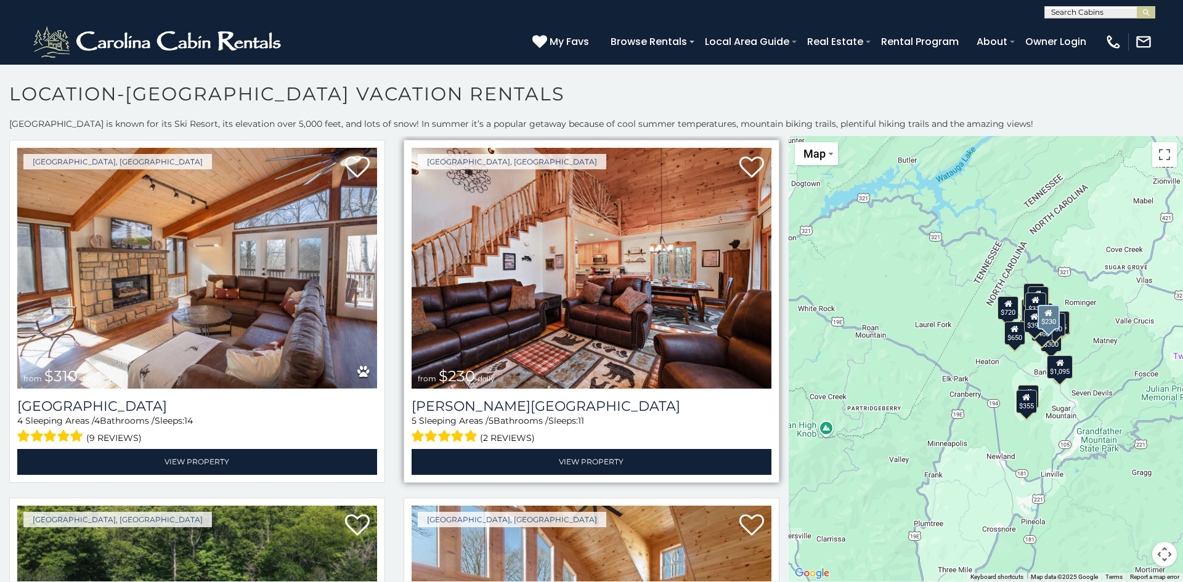
click at [552, 259] on img at bounding box center [592, 268] width 360 height 241
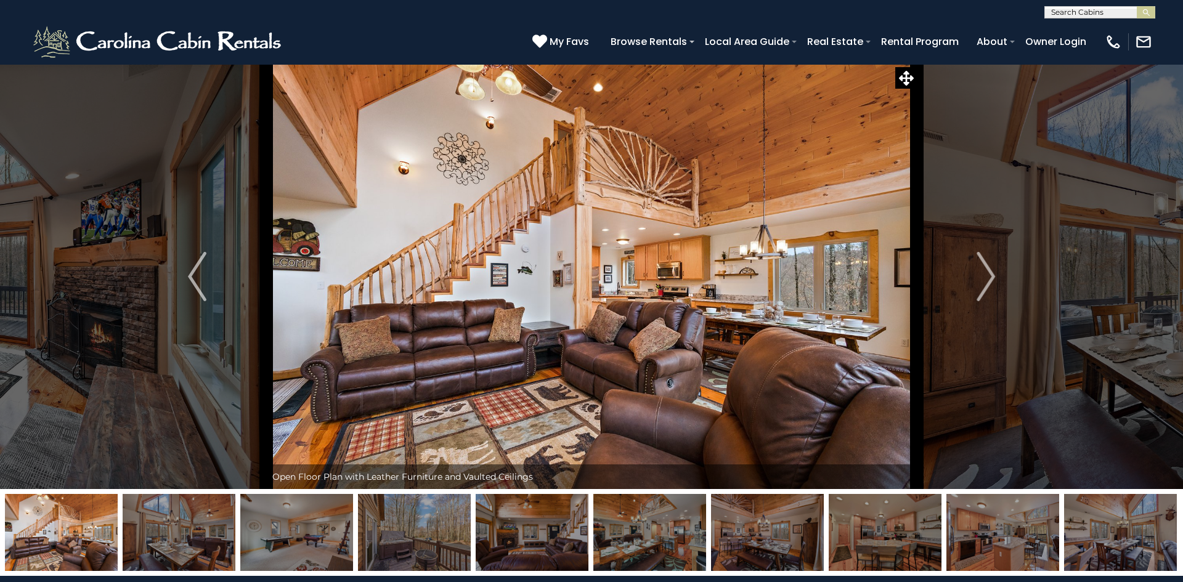
click at [993, 278] on img "Next" at bounding box center [986, 276] width 18 height 49
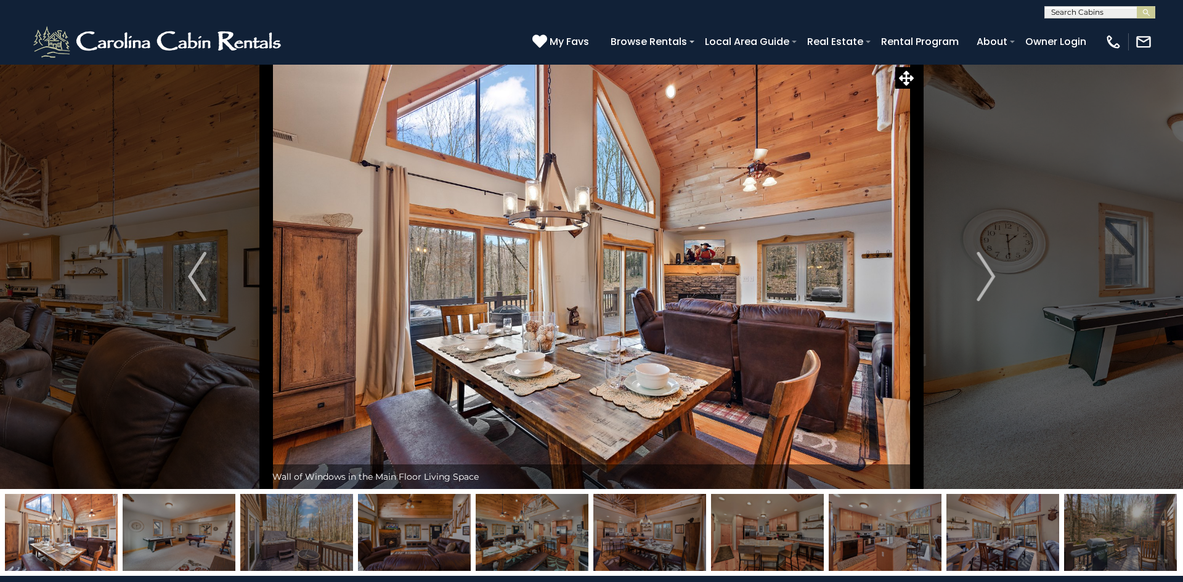
click at [993, 278] on img "Next" at bounding box center [986, 276] width 18 height 49
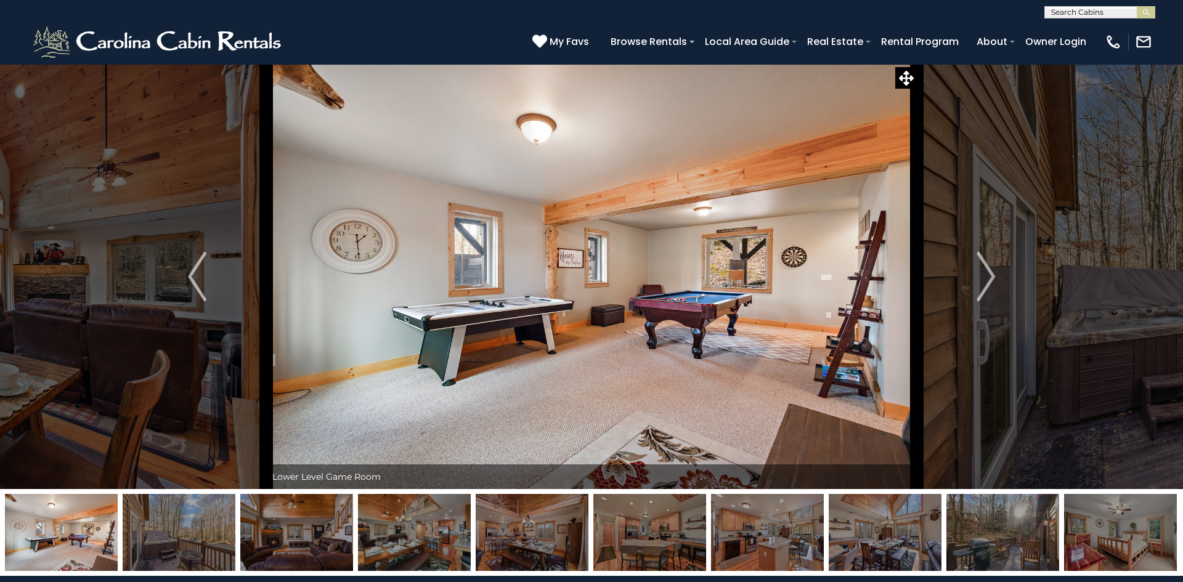
click at [993, 278] on img "Next" at bounding box center [986, 276] width 18 height 49
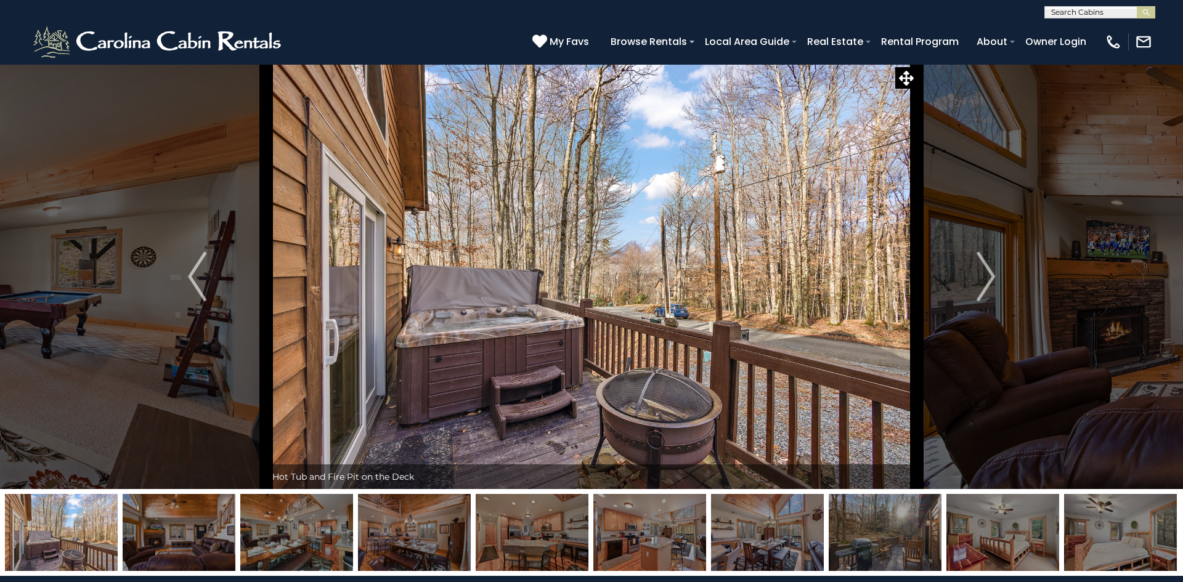
click at [993, 278] on img "Next" at bounding box center [986, 276] width 18 height 49
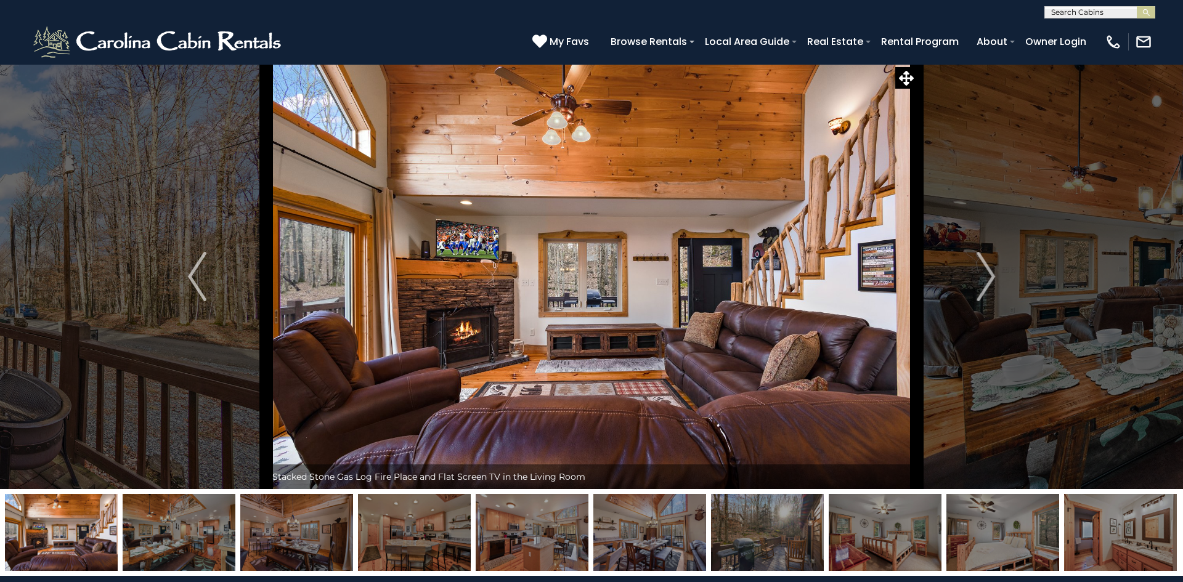
click at [993, 278] on img "Next" at bounding box center [986, 276] width 18 height 49
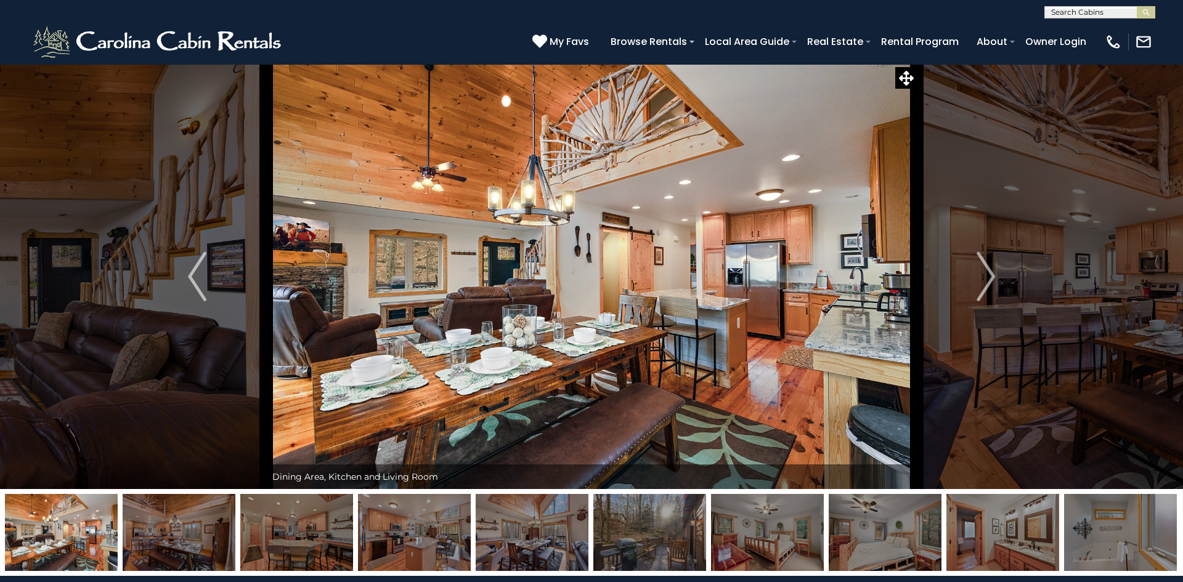
click at [993, 278] on img "Next" at bounding box center [986, 276] width 18 height 49
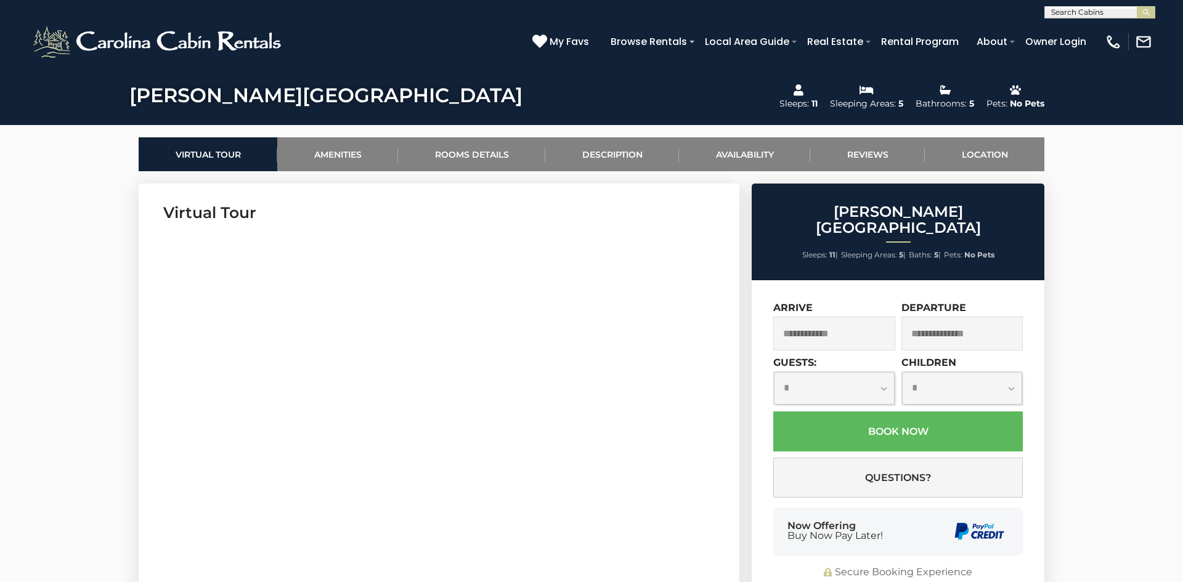
scroll to position [513, 0]
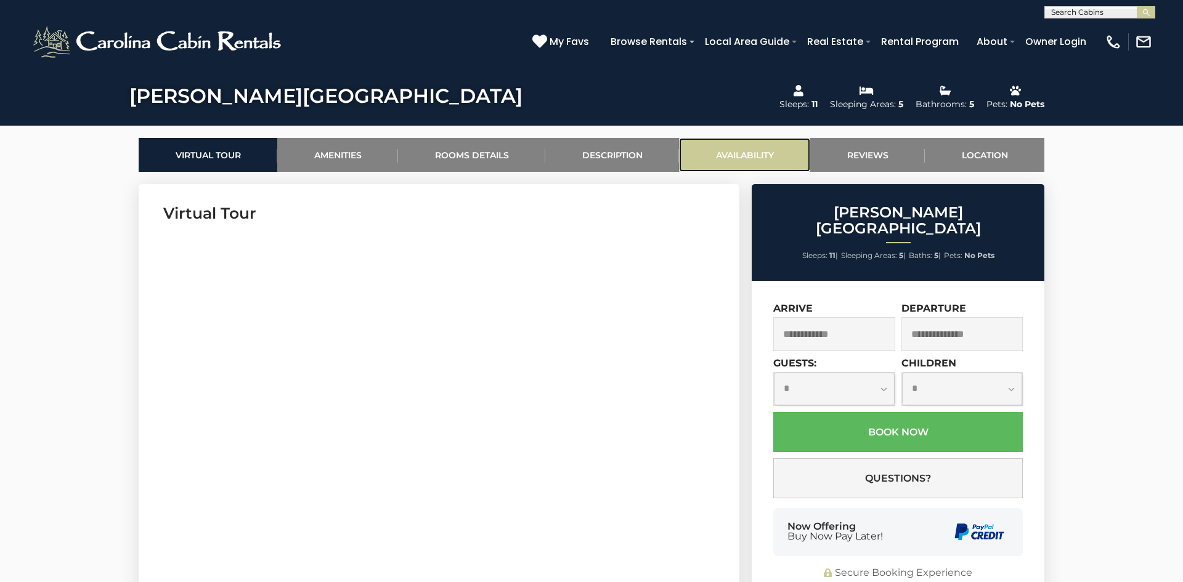
click at [703, 150] on link "Availability" at bounding box center [744, 155] width 131 height 34
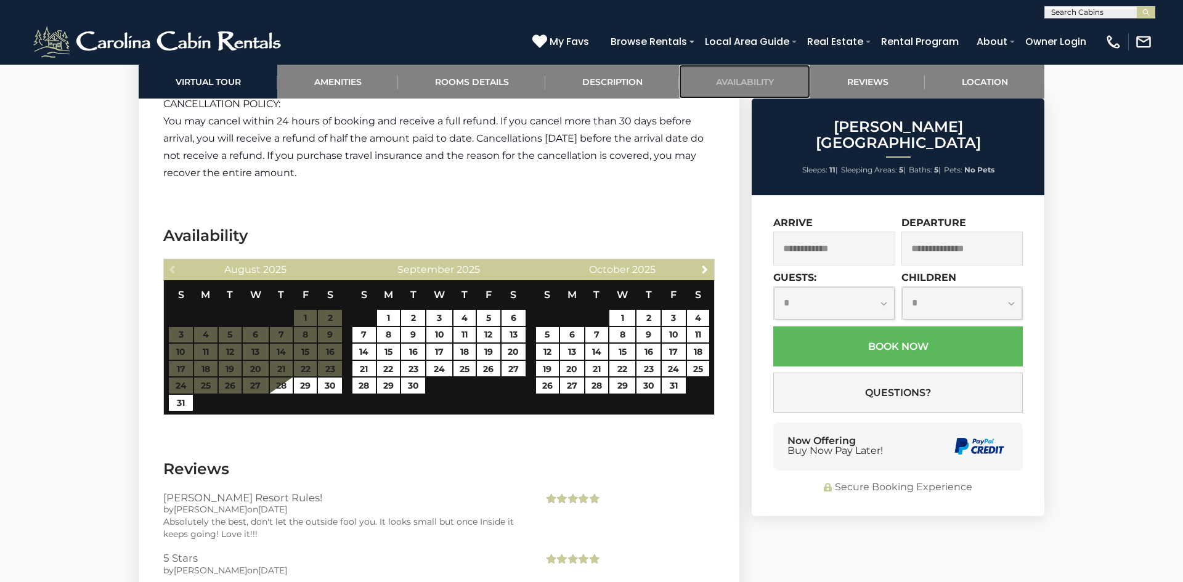
scroll to position [2437, 0]
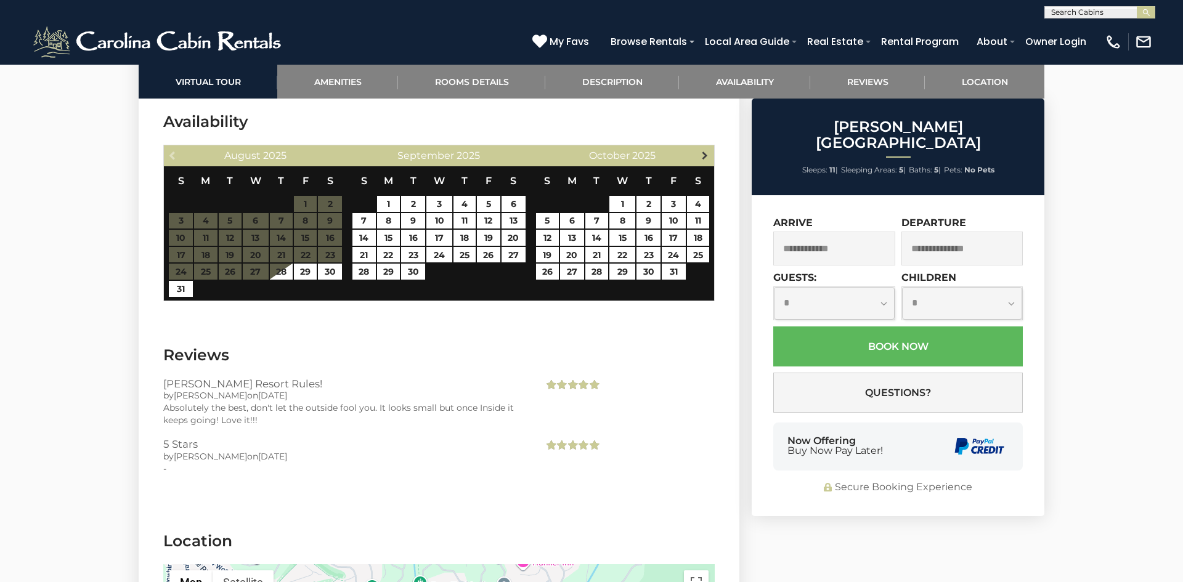
click at [706, 160] on link "Next" at bounding box center [705, 154] width 15 height 15
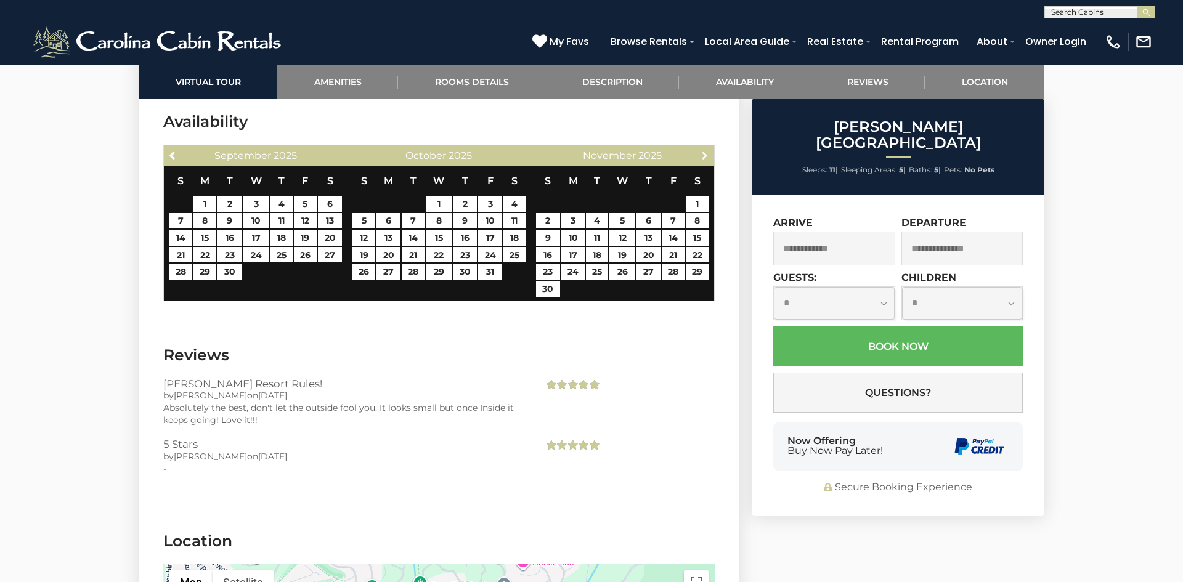
click at [706, 160] on link "Next" at bounding box center [705, 154] width 15 height 15
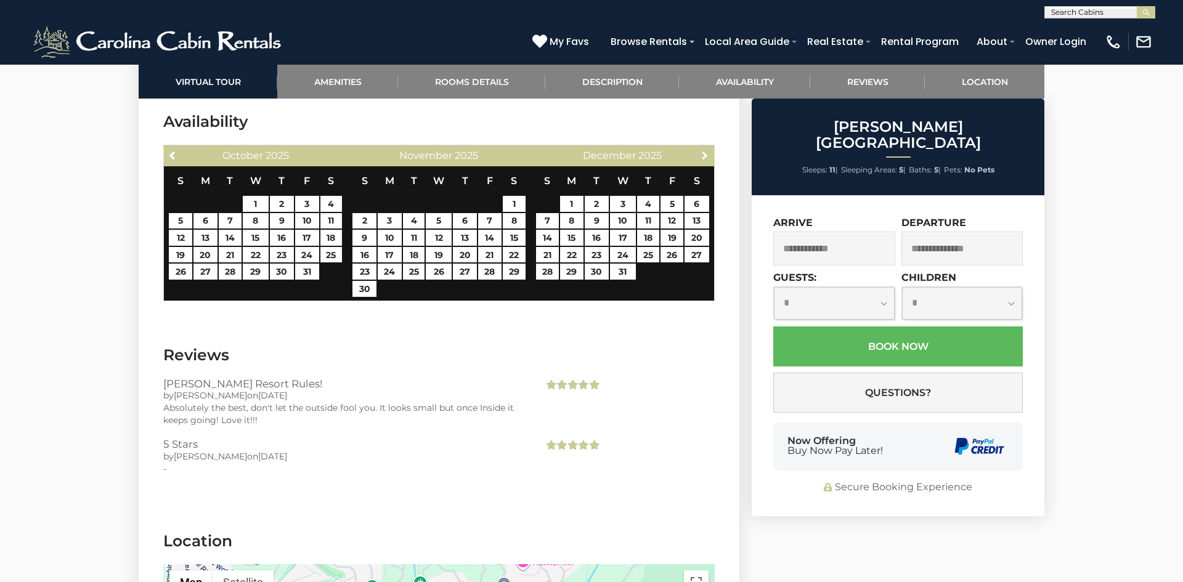
click at [706, 160] on link "Next" at bounding box center [705, 154] width 15 height 15
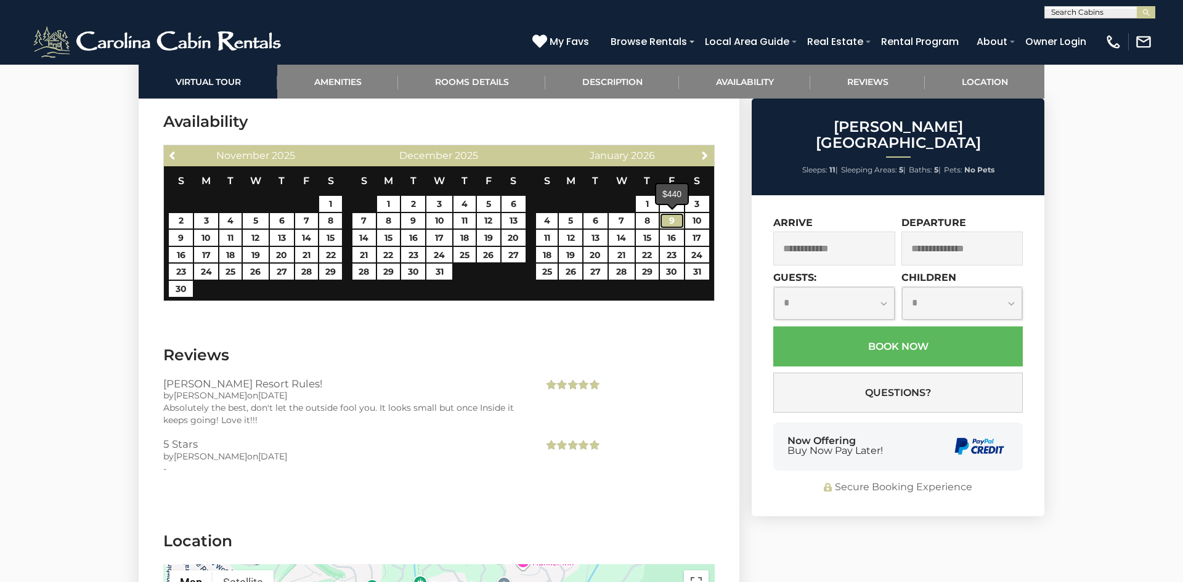
click at [677, 223] on link "9" at bounding box center [672, 221] width 24 height 16
type input "**********"
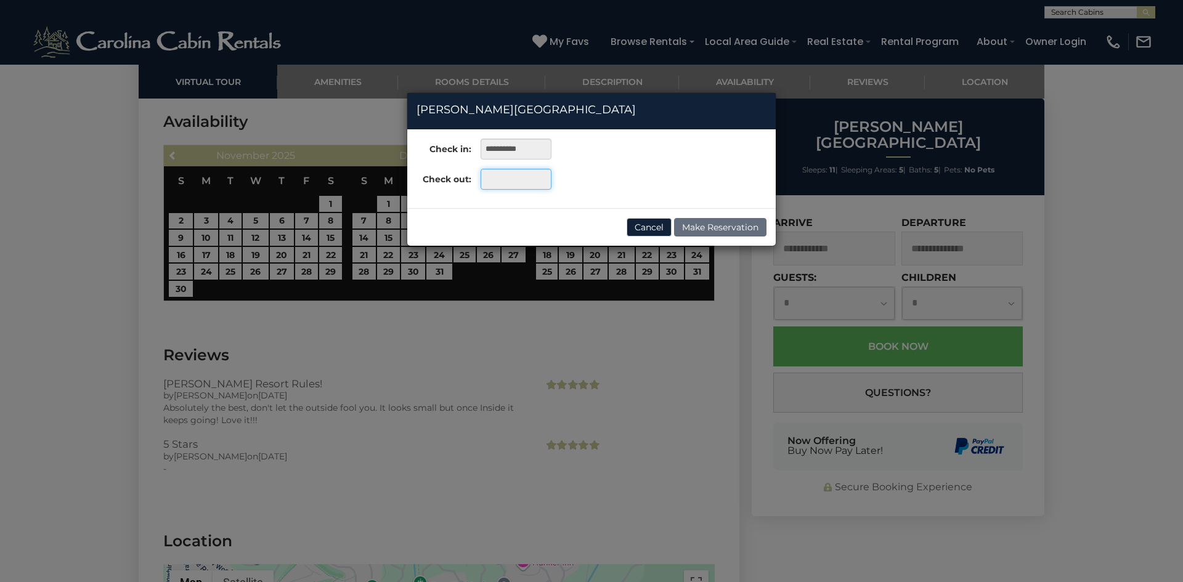
click at [501, 177] on input "text" at bounding box center [516, 179] width 71 height 21
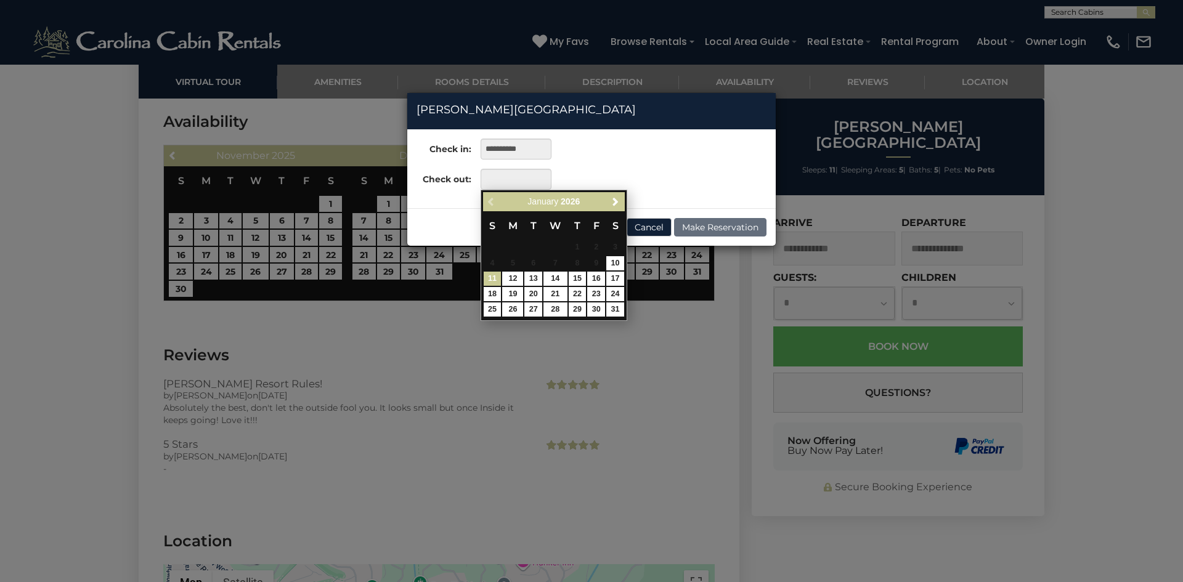
click at [492, 279] on link "11" at bounding box center [493, 279] width 18 height 14
type input "**********"
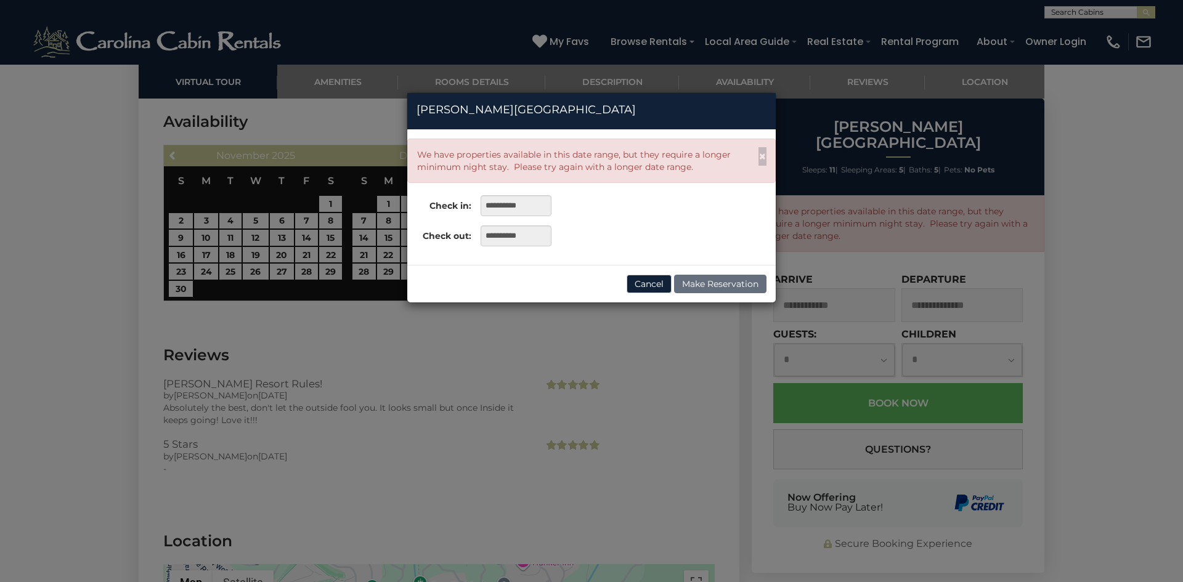
click at [600, 161] on div "We have properties available in this date range, but they require a longer mini…" at bounding box center [585, 161] width 336 height 25
click at [617, 166] on div "We have properties available in this date range, but they require a longer mini…" at bounding box center [585, 161] width 336 height 25
click at [518, 210] on input "**********" at bounding box center [516, 205] width 71 height 21
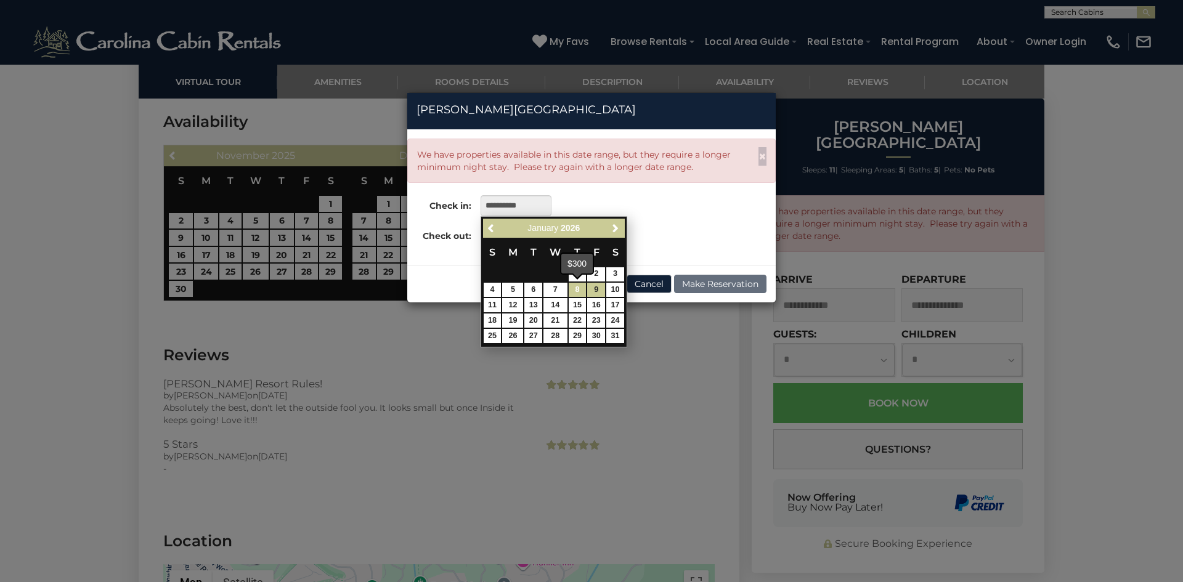
click at [576, 291] on link "8" at bounding box center [578, 290] width 18 height 14
type input "**********"
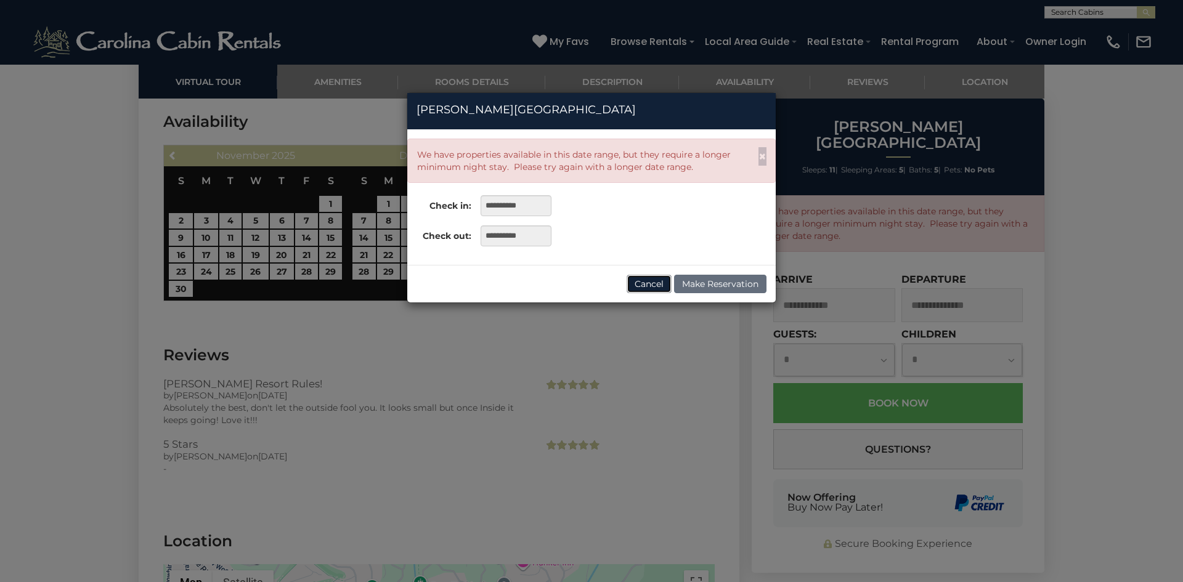
click at [646, 282] on button "Cancel" at bounding box center [649, 284] width 45 height 18
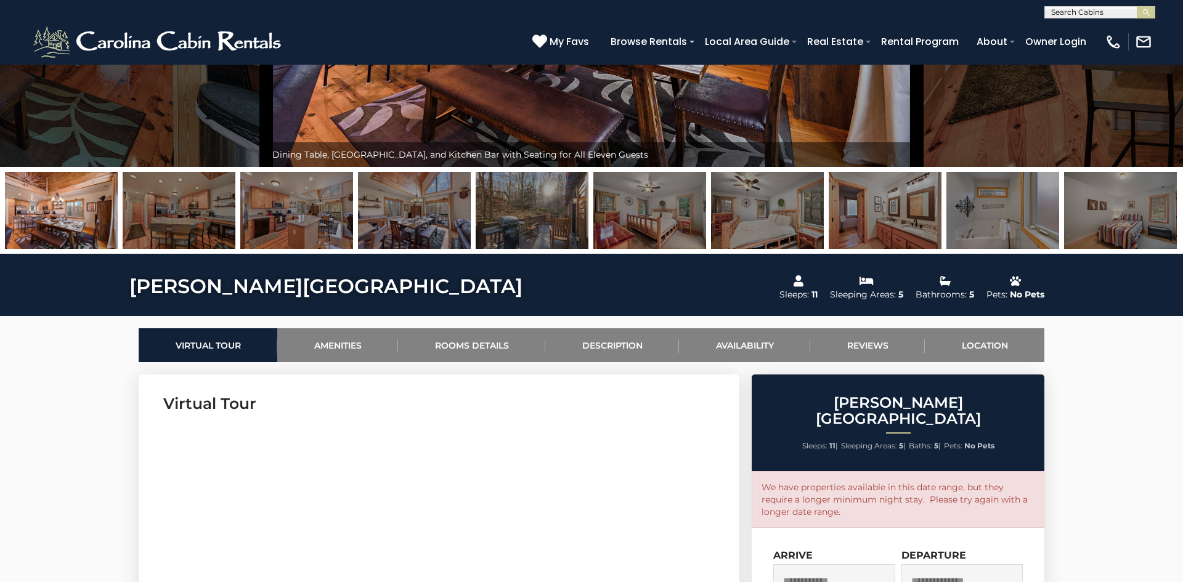
scroll to position [0, 0]
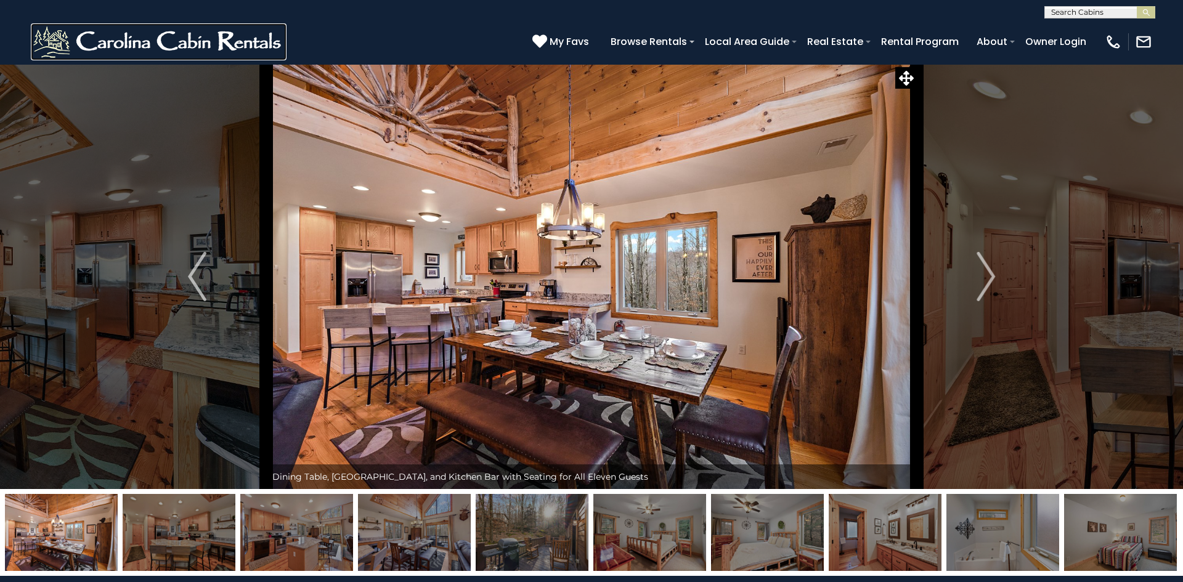
click at [129, 44] on img at bounding box center [159, 41] width 256 height 37
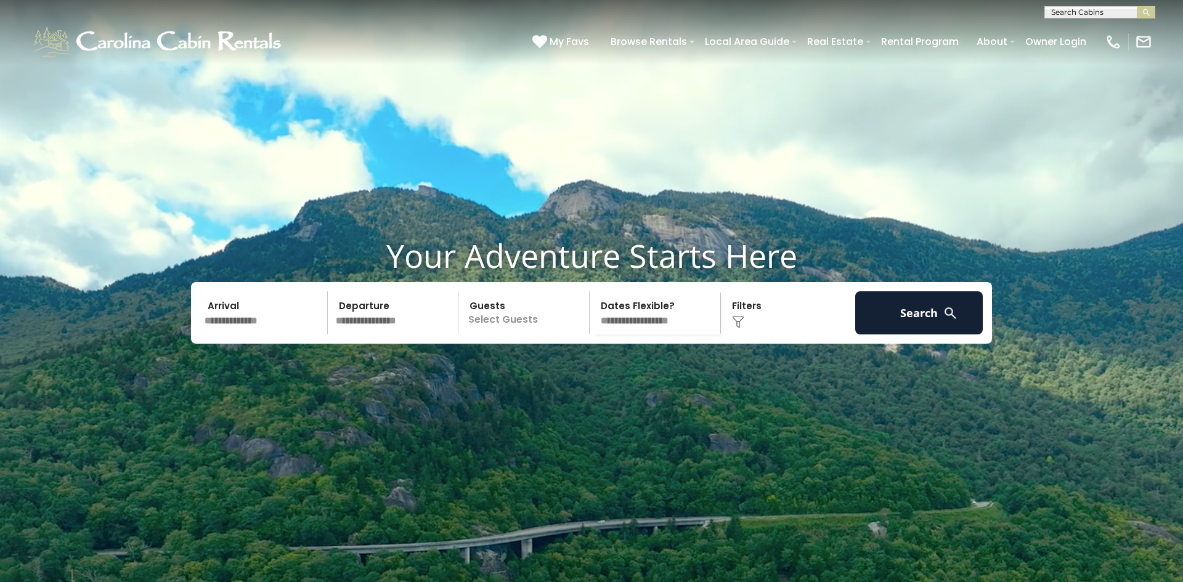
click at [240, 335] on input "text" at bounding box center [264, 312] width 128 height 43
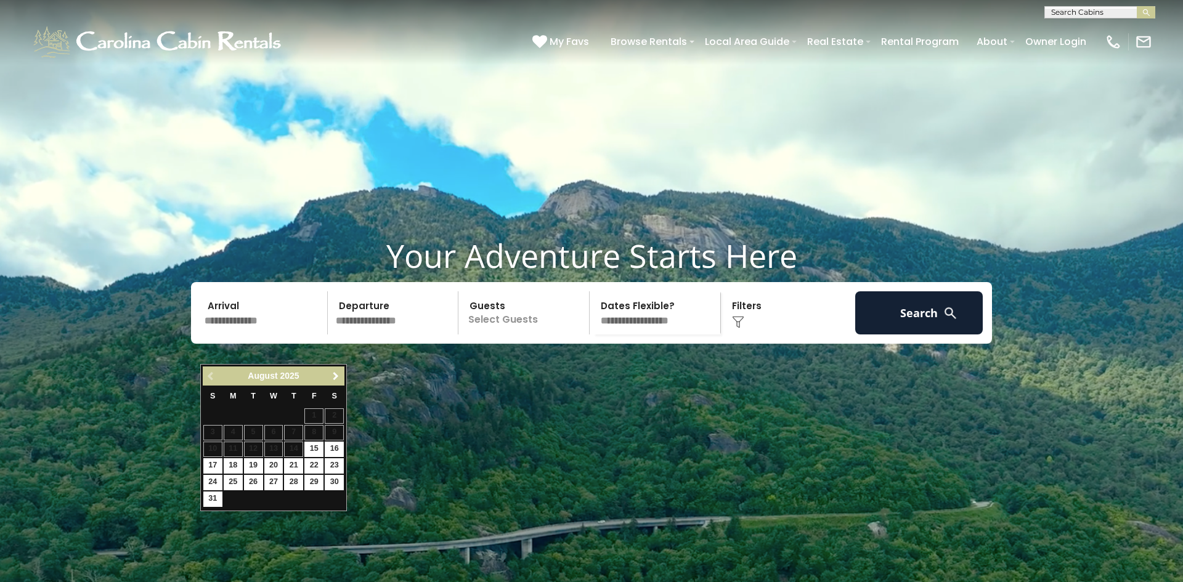
click at [333, 380] on span "Next" at bounding box center [336, 377] width 10 height 10
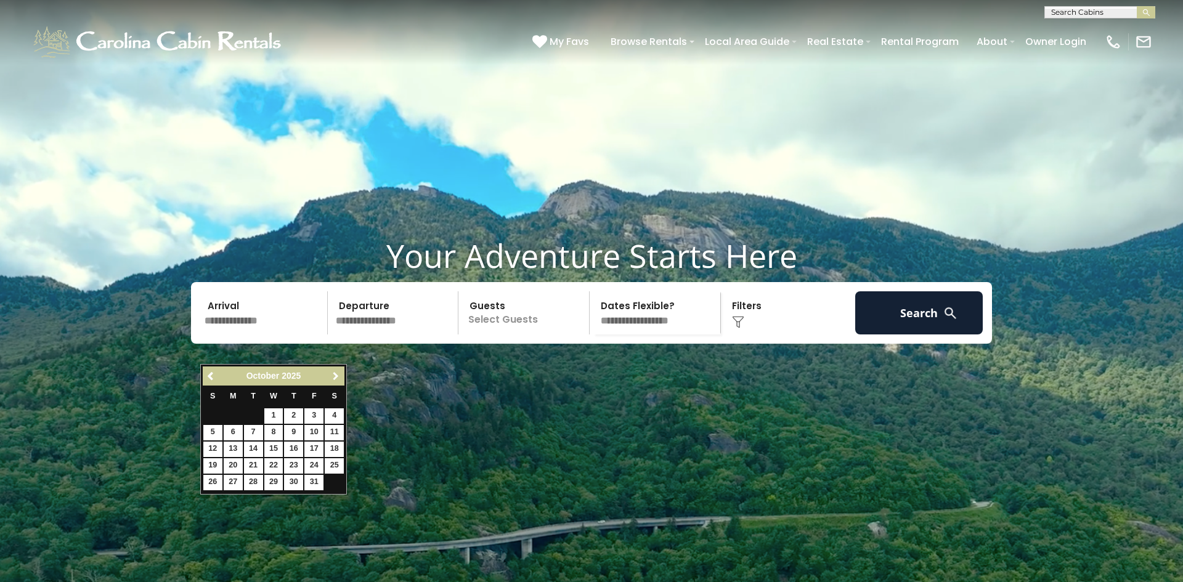
click at [333, 380] on span "Next" at bounding box center [336, 377] width 10 height 10
click at [295, 433] on link "8" at bounding box center [293, 432] width 19 height 15
type input "******"
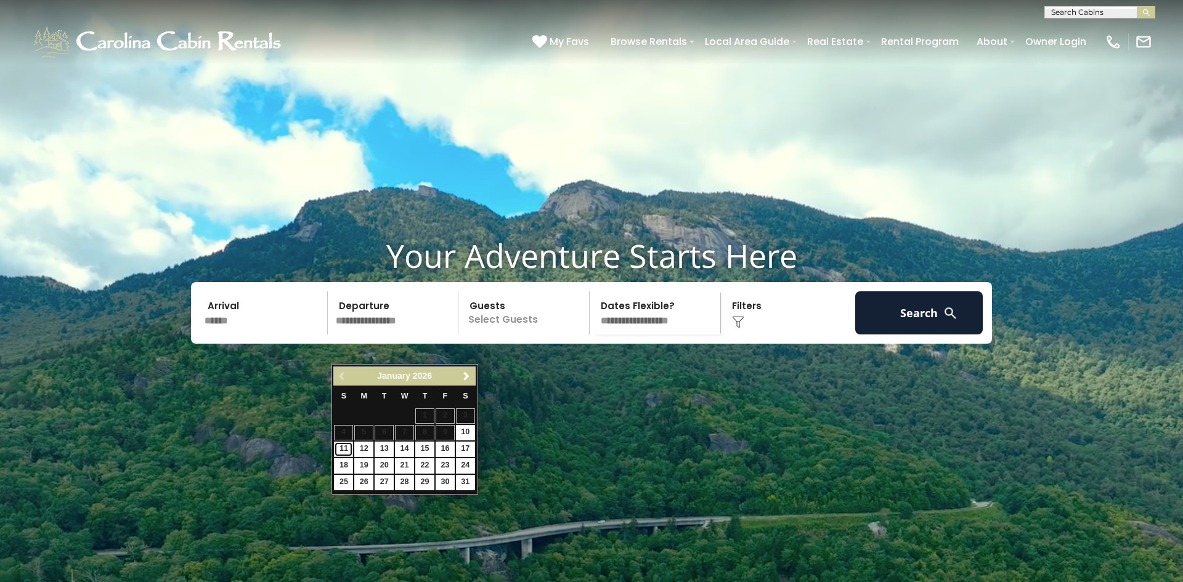
click at [341, 448] on link "11" at bounding box center [343, 449] width 19 height 15
type input "*******"
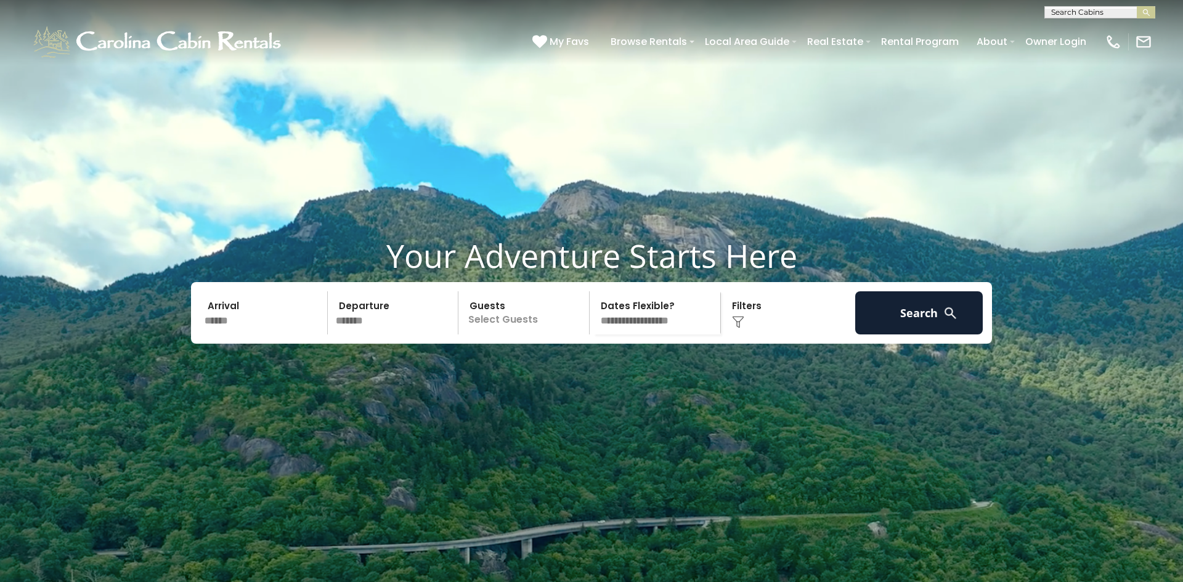
click at [505, 335] on p "Select Guests" at bounding box center [525, 312] width 127 height 43
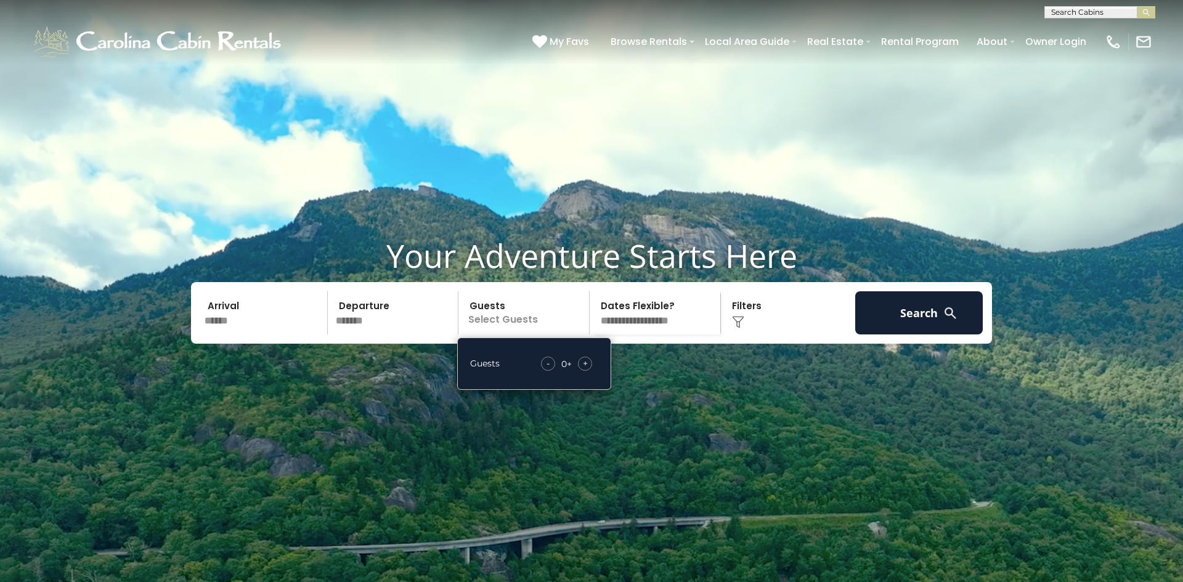
click at [587, 370] on span "+" at bounding box center [585, 363] width 5 height 12
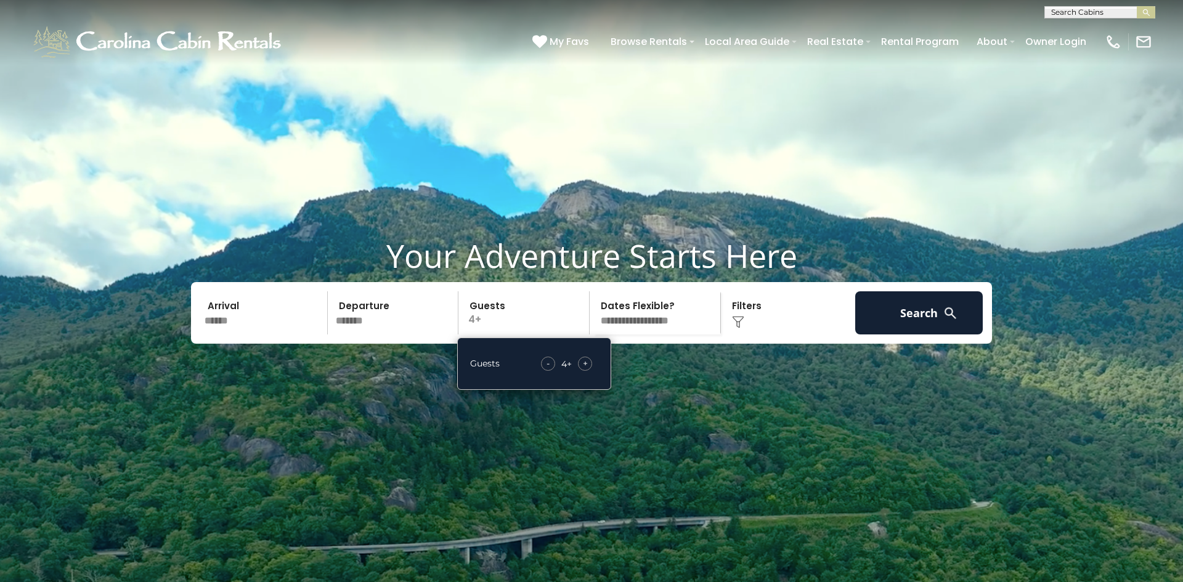
click at [587, 370] on span "+" at bounding box center [585, 363] width 5 height 12
click at [892, 335] on button "Search" at bounding box center [919, 312] width 128 height 43
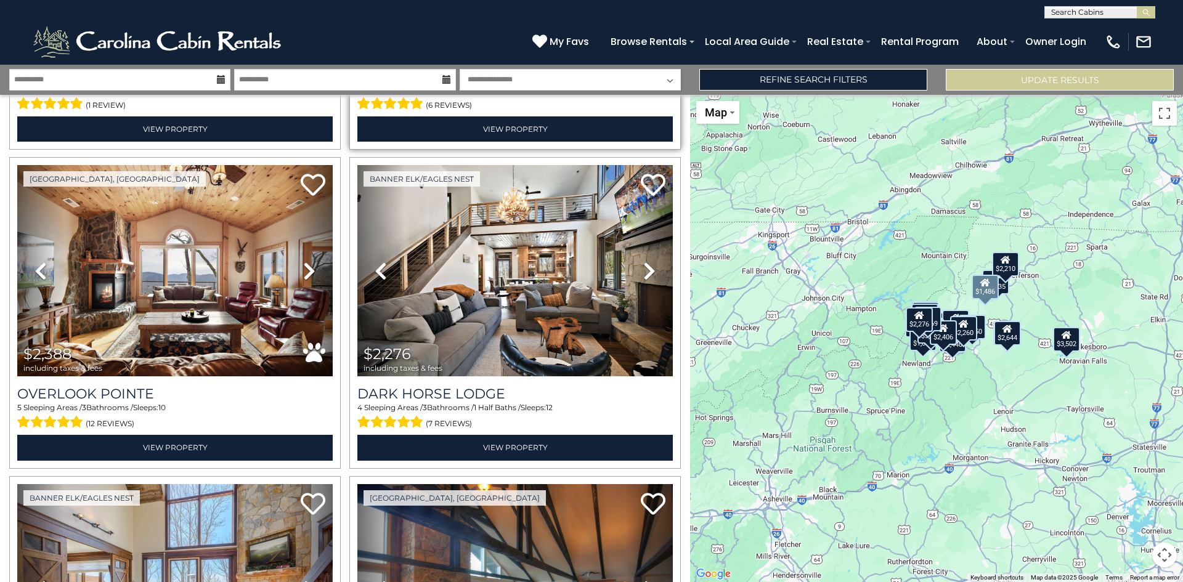
scroll to position [299, 0]
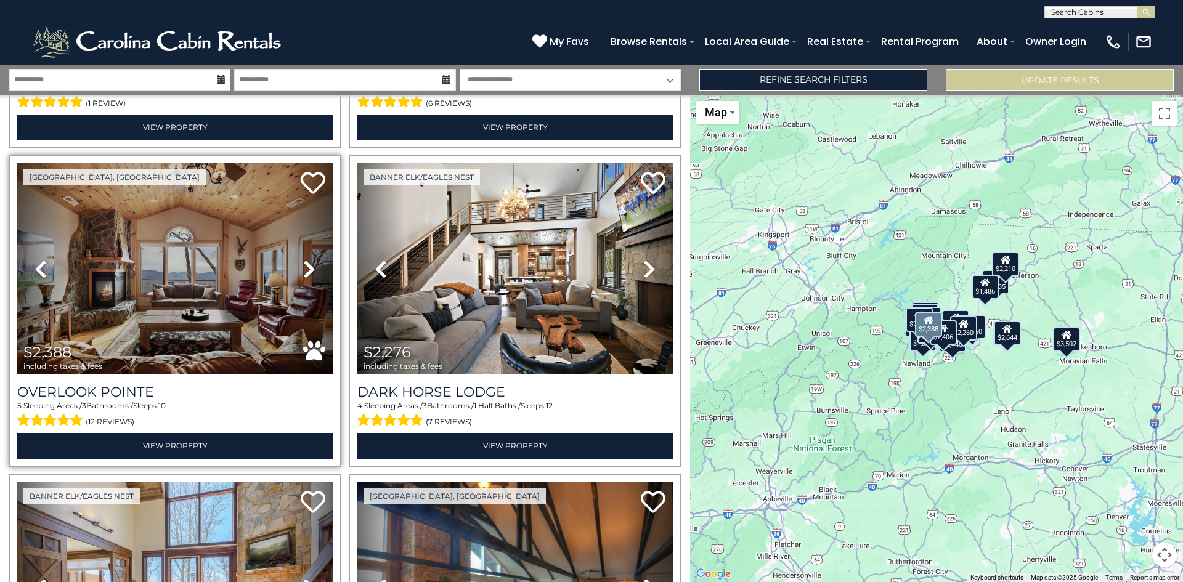
click at [296, 273] on link "Next" at bounding box center [308, 268] width 47 height 211
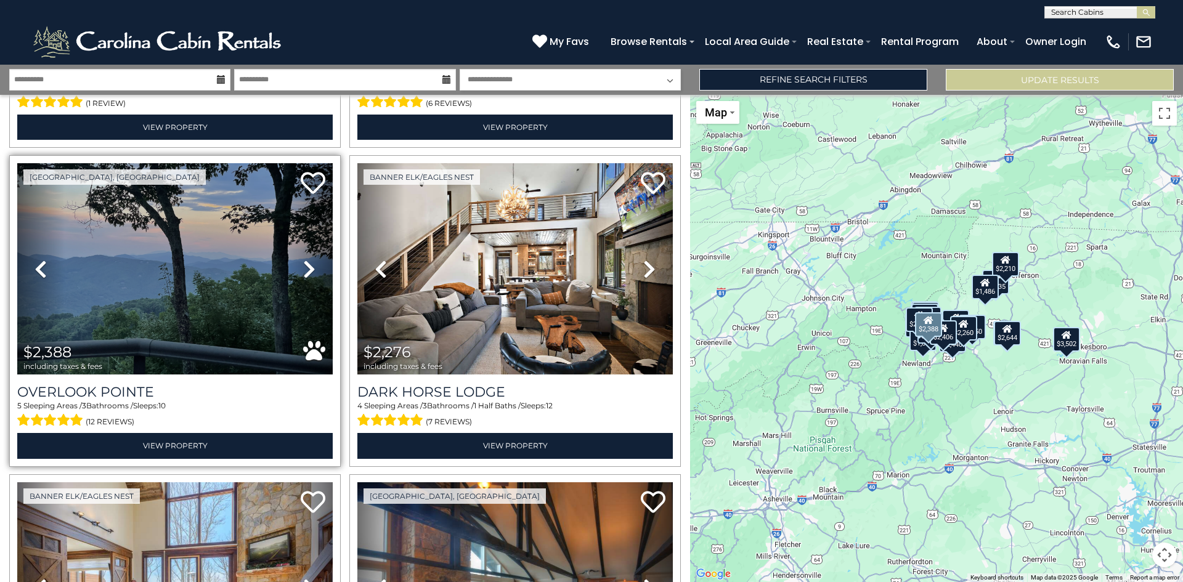
click at [296, 273] on link "Next" at bounding box center [308, 268] width 47 height 211
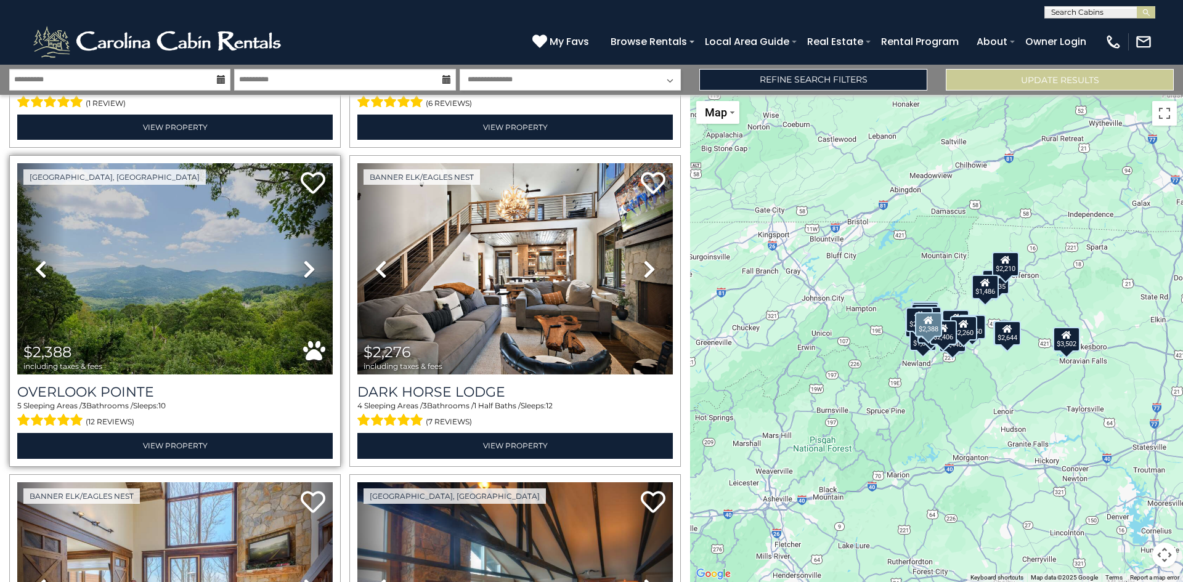
click at [296, 273] on link "Next" at bounding box center [308, 268] width 47 height 211
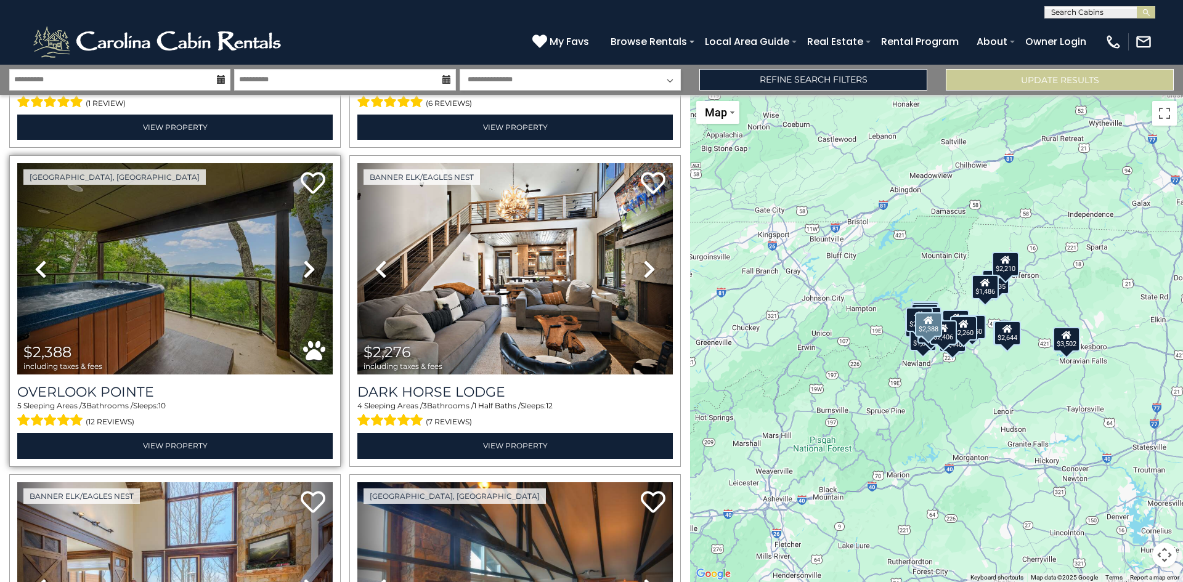
click at [296, 273] on link "Next" at bounding box center [308, 268] width 47 height 211
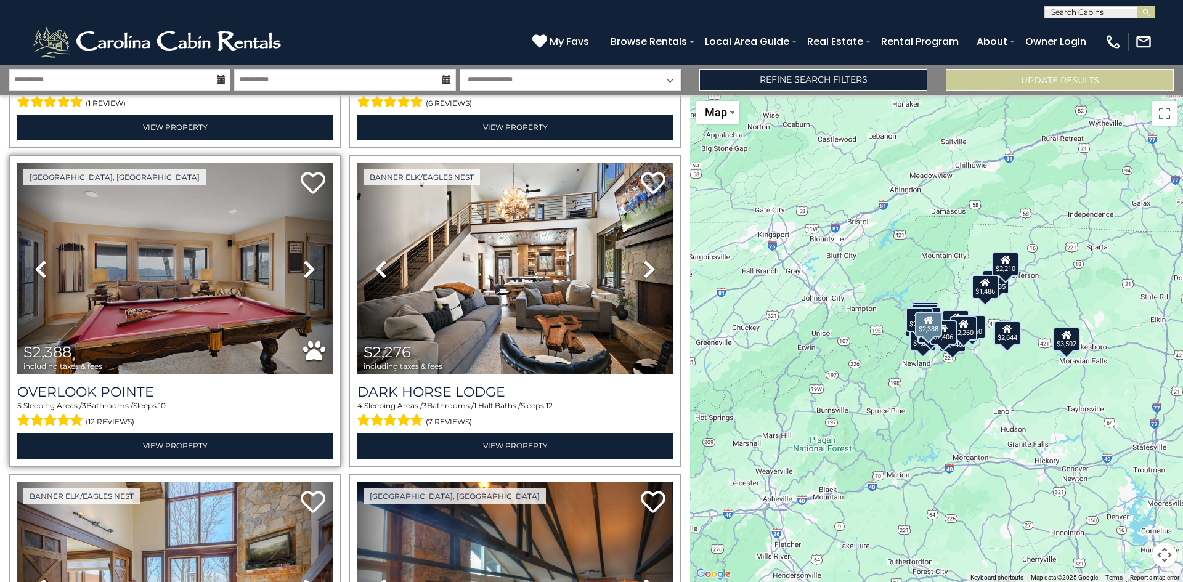
click at [308, 272] on icon at bounding box center [309, 269] width 12 height 20
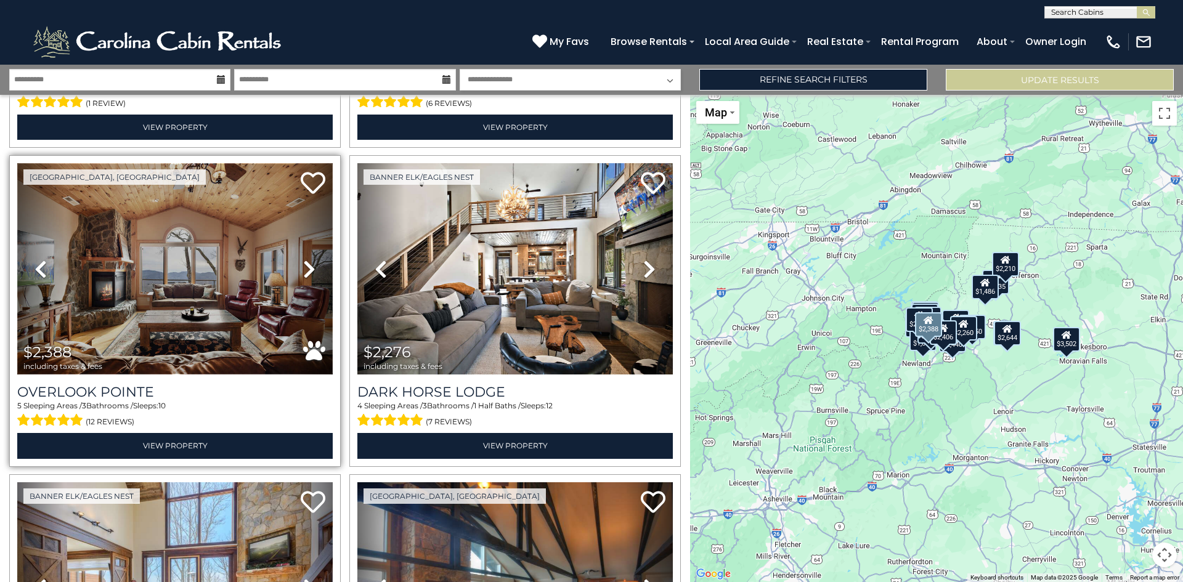
click at [213, 286] on img at bounding box center [175, 268] width 316 height 211
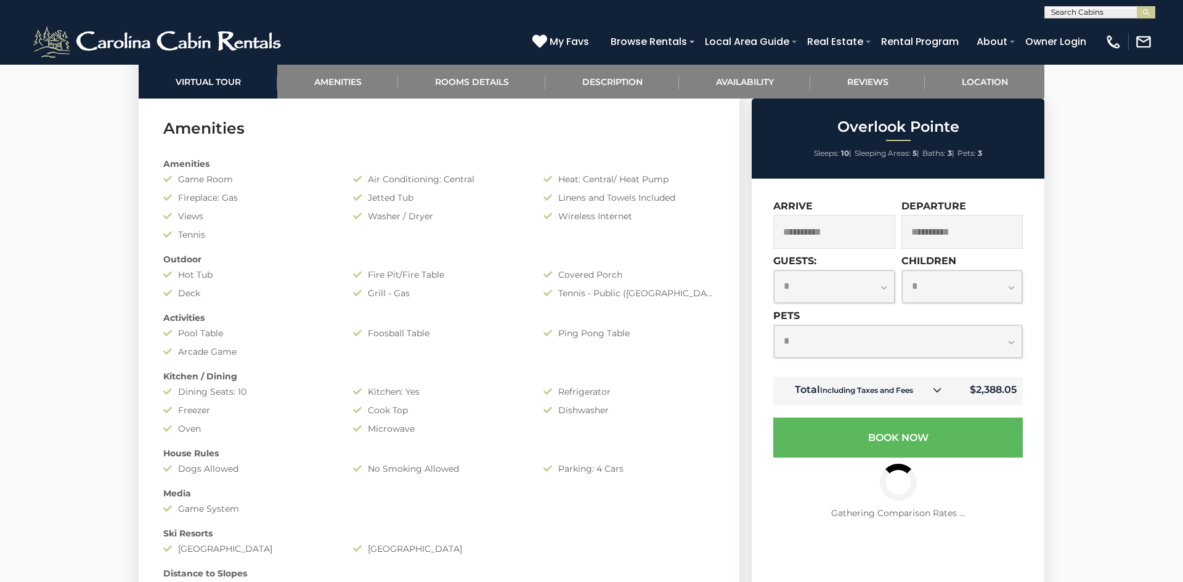
scroll to position [973, 0]
click at [835, 230] on input "**********" at bounding box center [834, 232] width 122 height 34
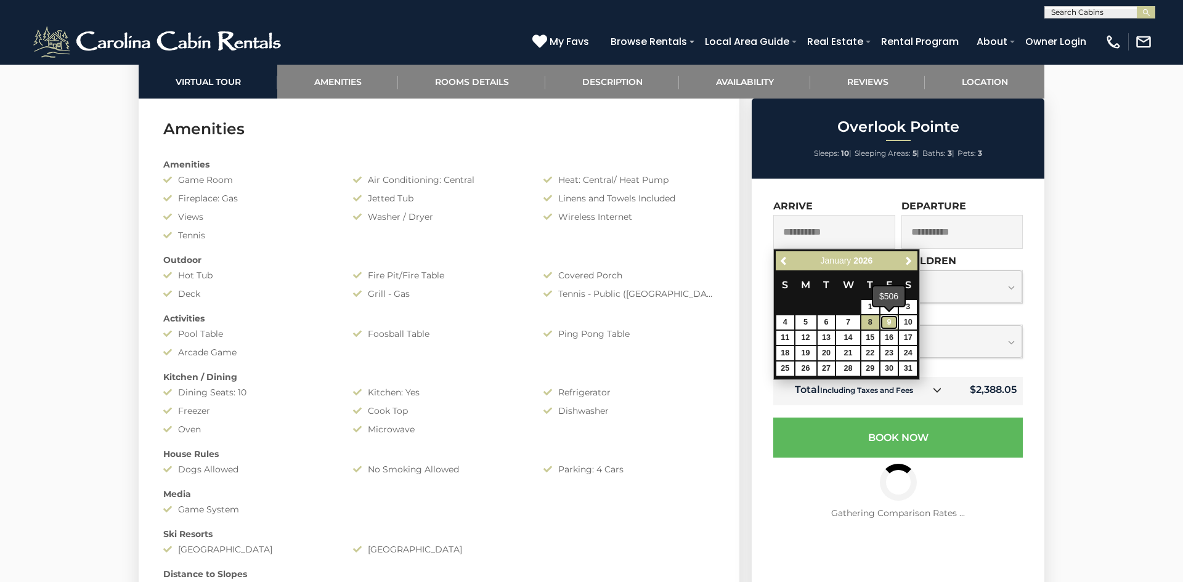
click at [885, 322] on link "9" at bounding box center [890, 323] width 18 height 14
type input "**********"
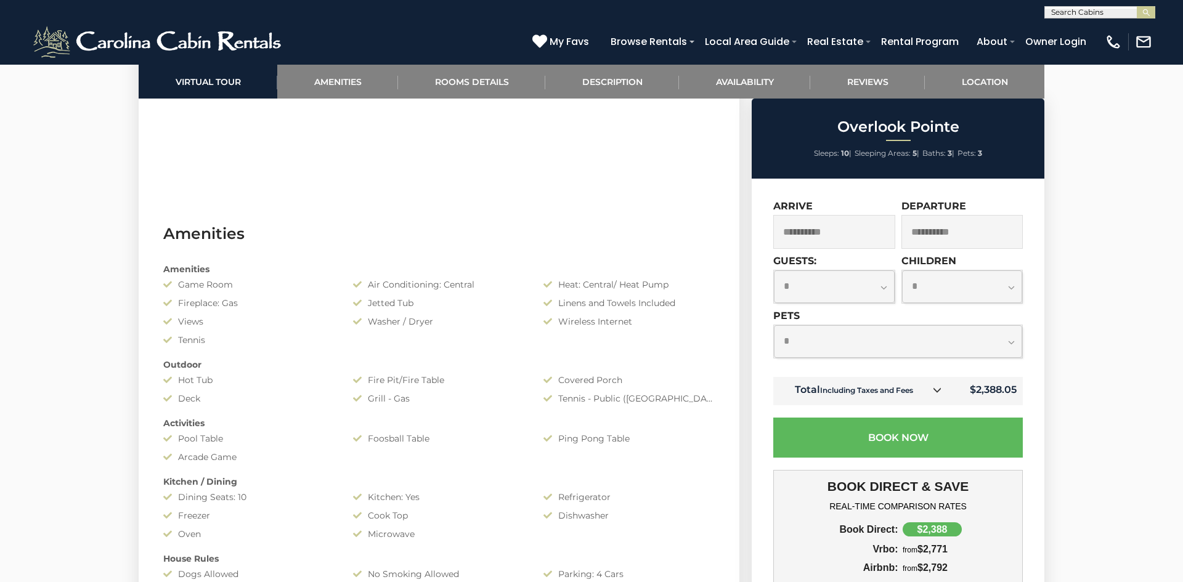
scroll to position [874, 0]
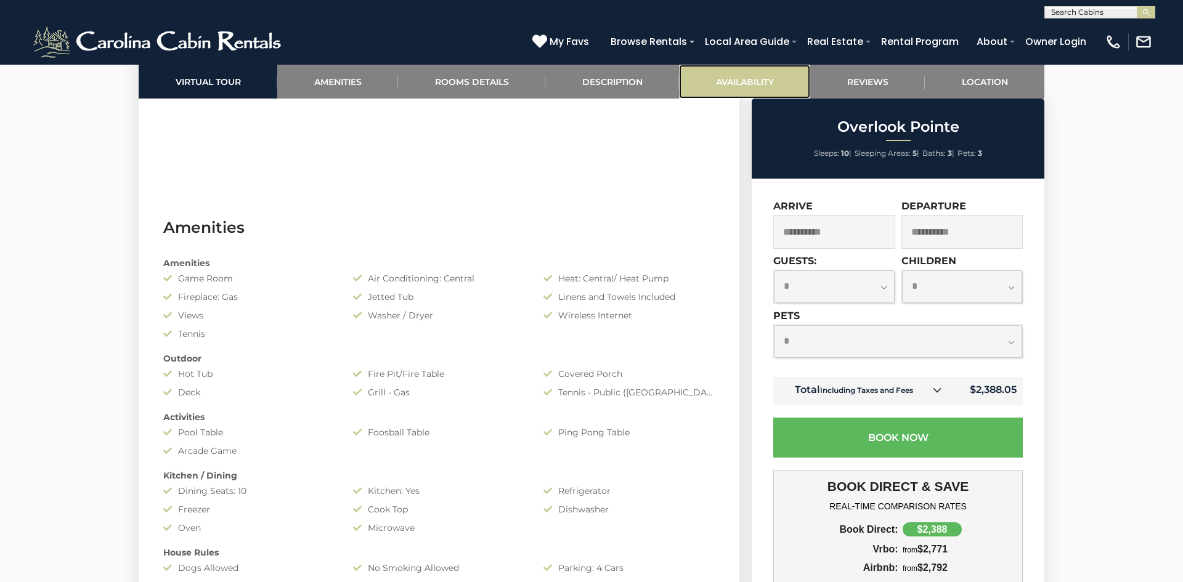
click at [768, 86] on link "Availability" at bounding box center [744, 82] width 131 height 34
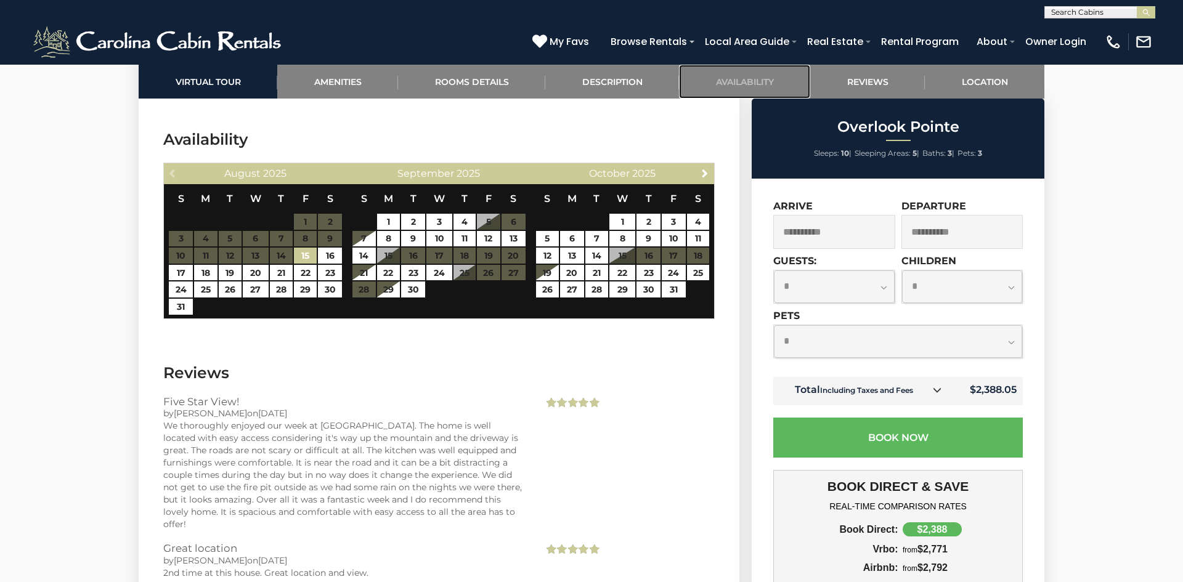
scroll to position [2501, 0]
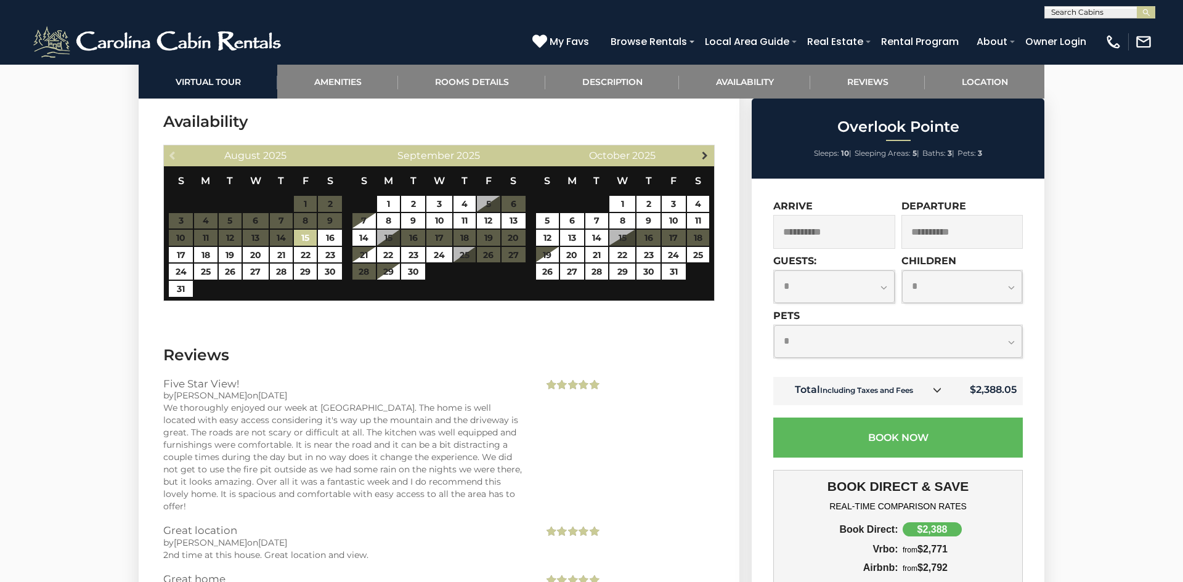
click at [709, 152] on span "Next" at bounding box center [705, 155] width 10 height 10
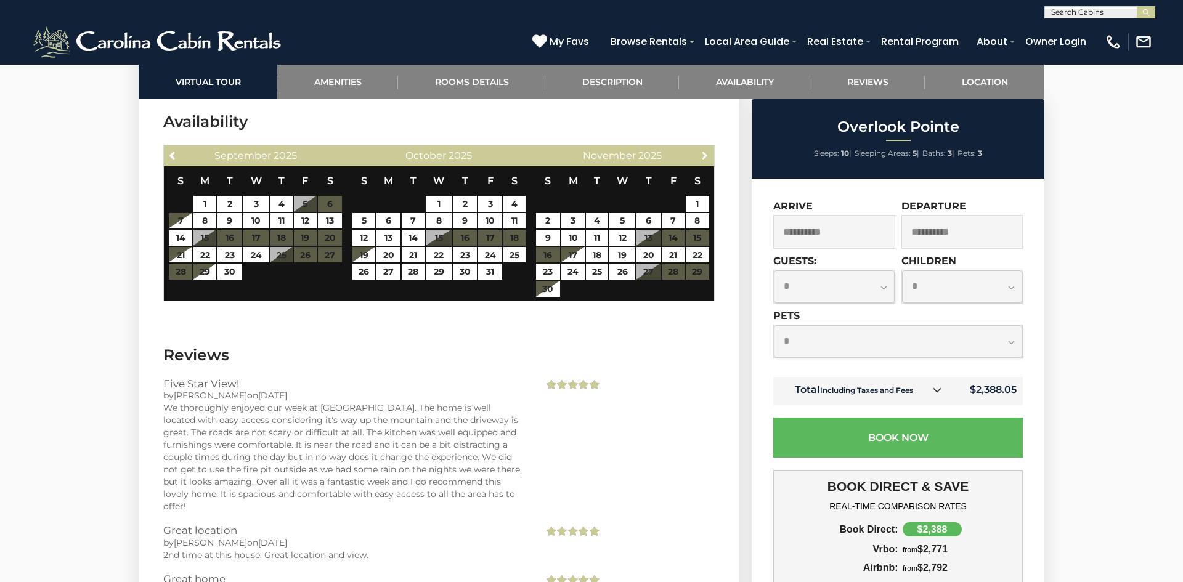
click at [709, 152] on span "Next" at bounding box center [705, 155] width 10 height 10
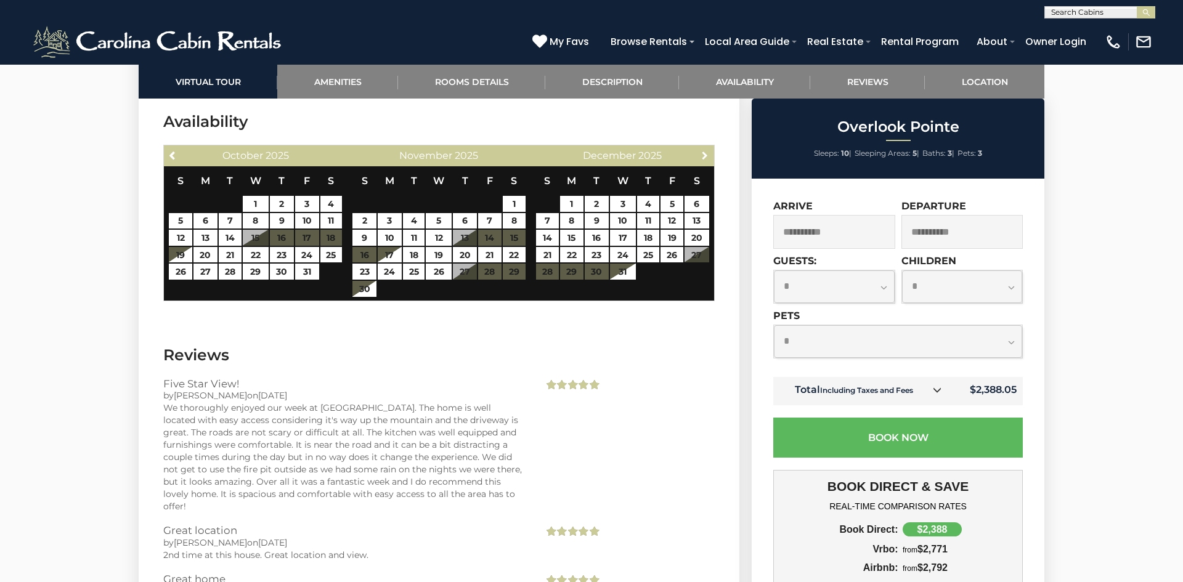
click at [709, 152] on span "Next" at bounding box center [705, 155] width 10 height 10
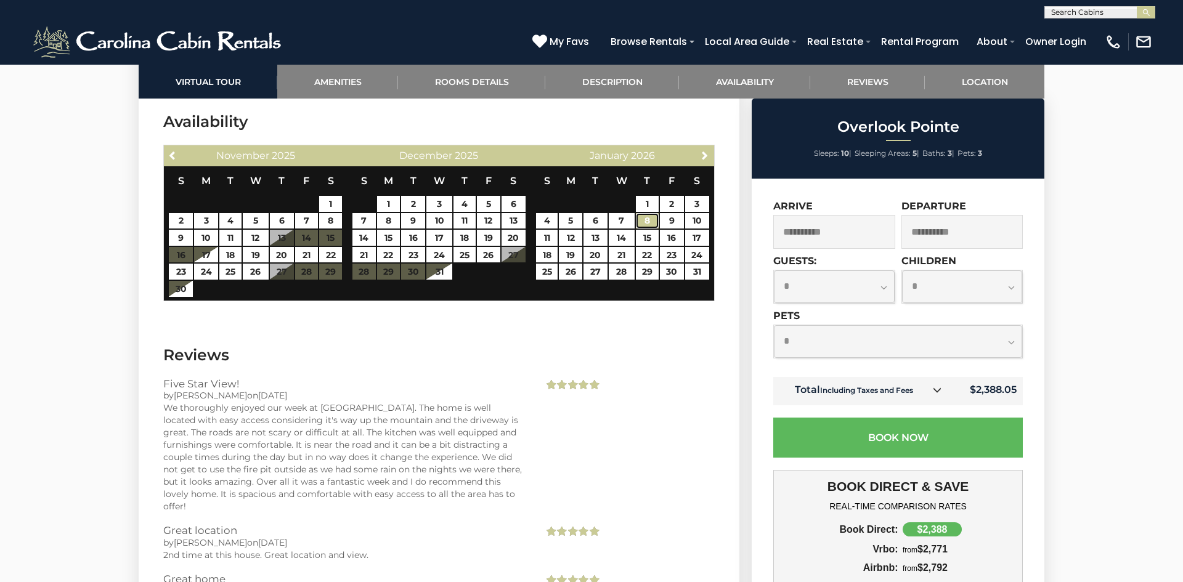
click at [651, 221] on link "8" at bounding box center [647, 221] width 23 height 16
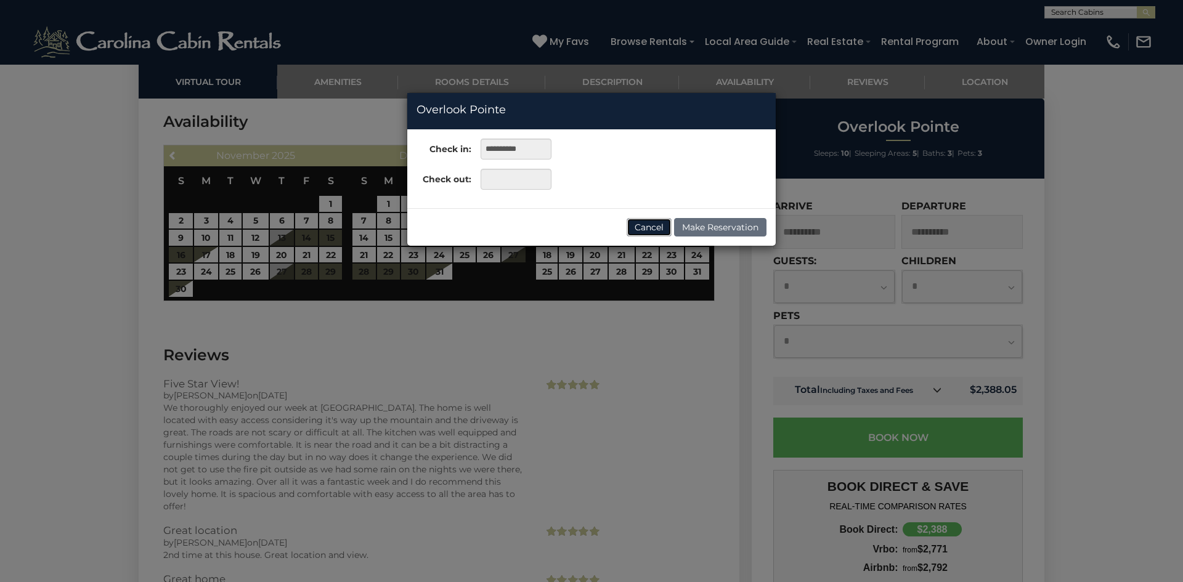
click at [646, 224] on button "Cancel" at bounding box center [649, 227] width 45 height 18
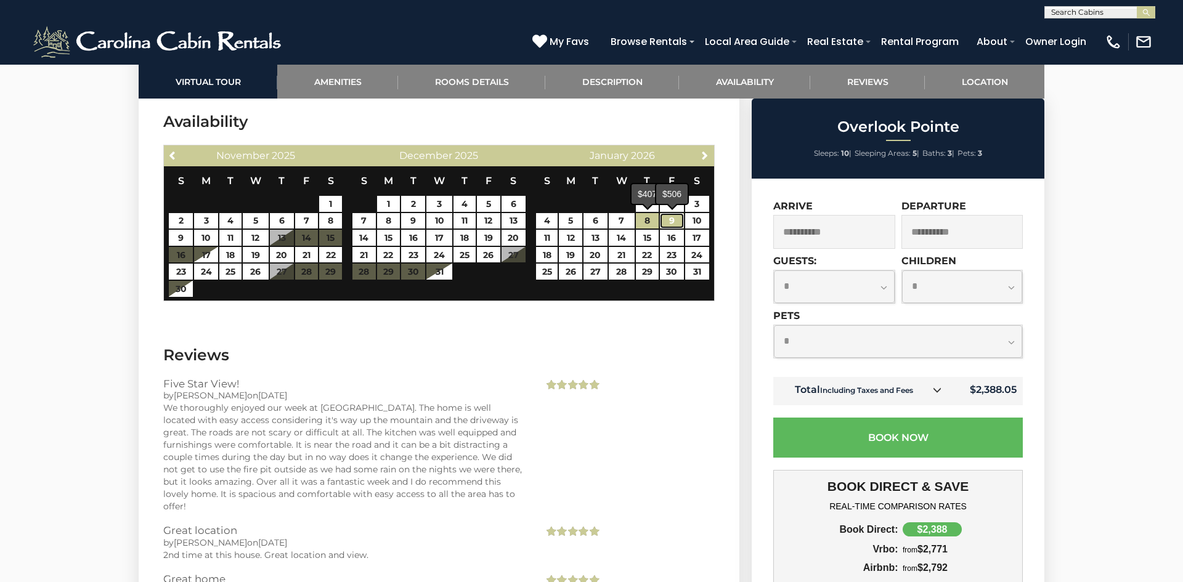
click at [671, 220] on link "9" at bounding box center [672, 221] width 24 height 16
type input "**********"
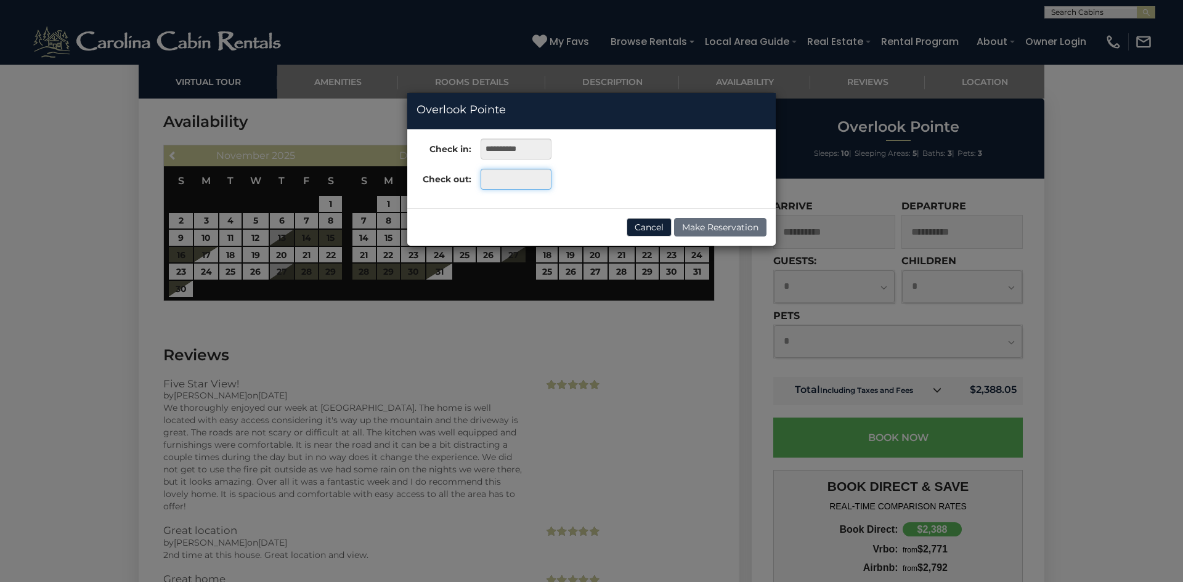
click at [530, 185] on input "text" at bounding box center [516, 179] width 71 height 21
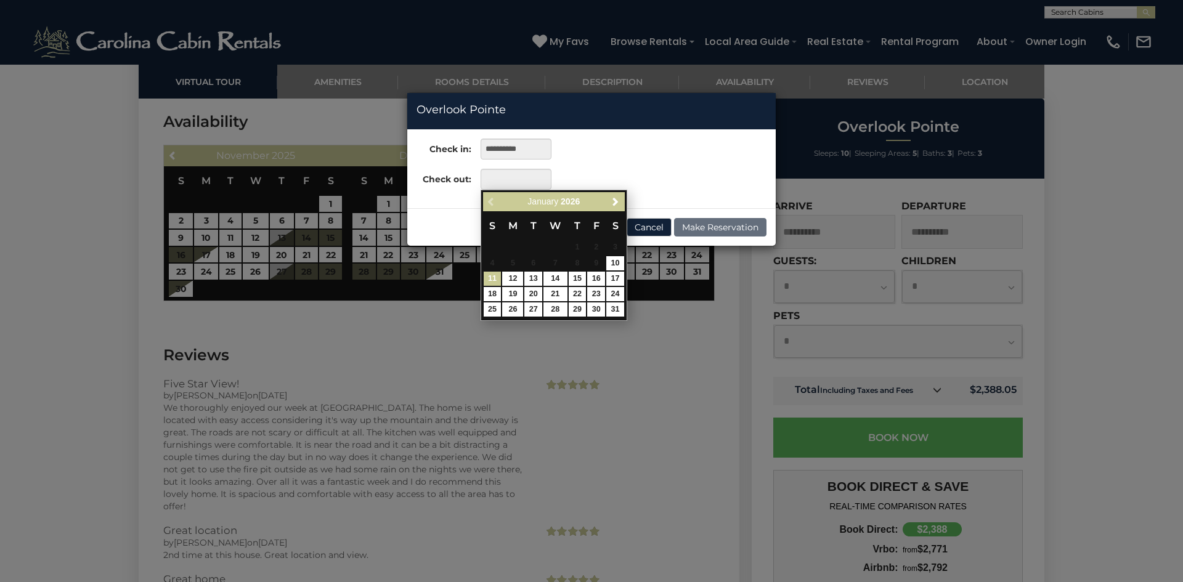
click at [492, 277] on link "11" at bounding box center [493, 279] width 18 height 14
type input "**********"
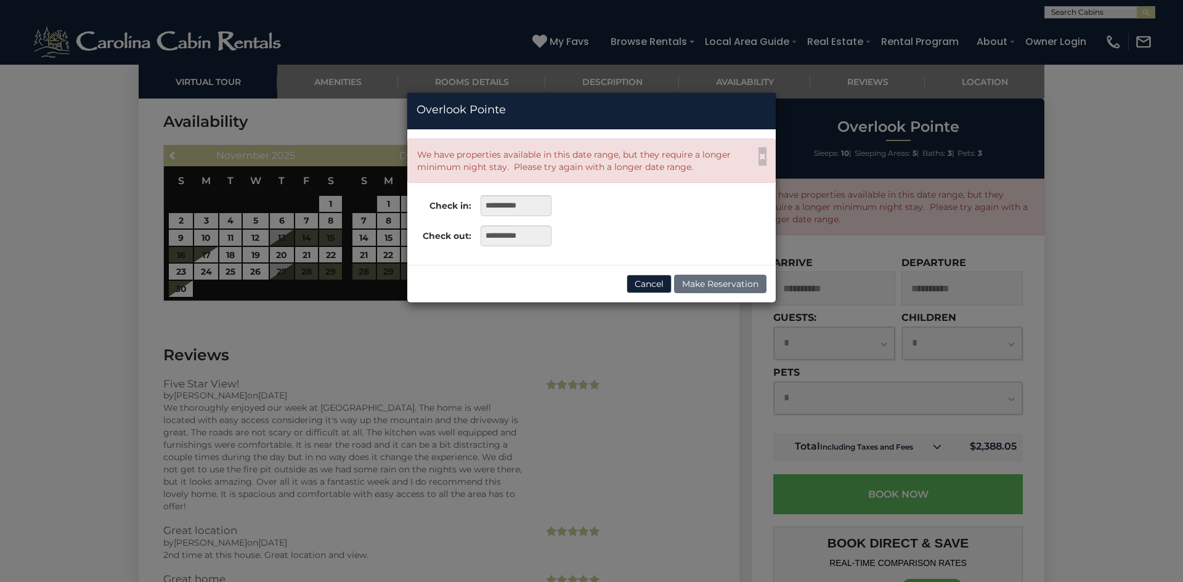
click at [634, 373] on div "**********" at bounding box center [591, 291] width 1183 height 582
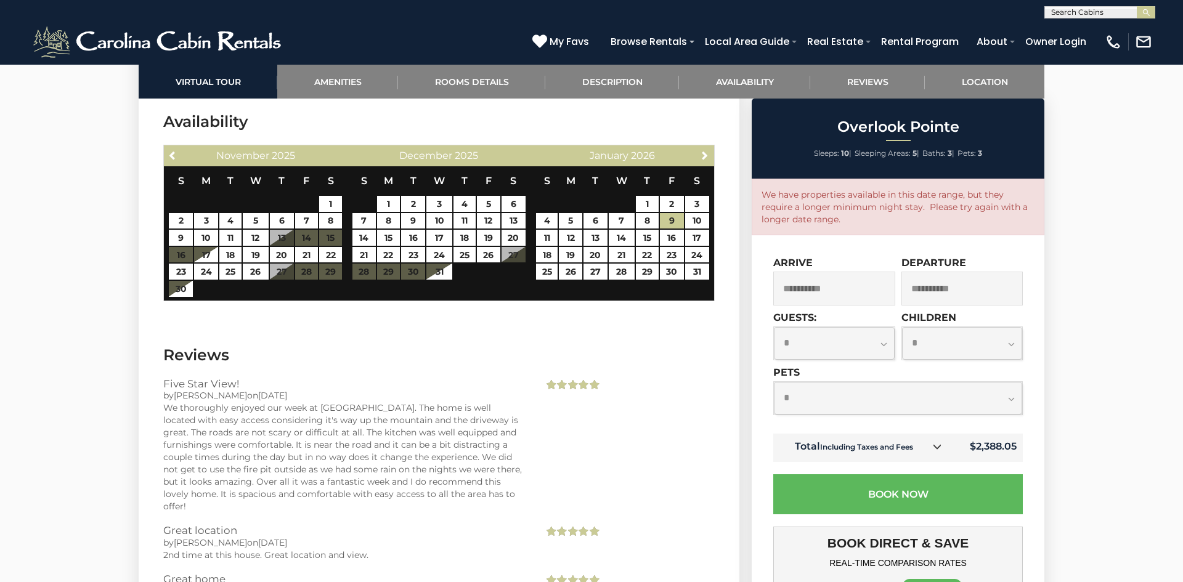
scroll to position [0, 0]
